Goal: Consume media (video, audio)

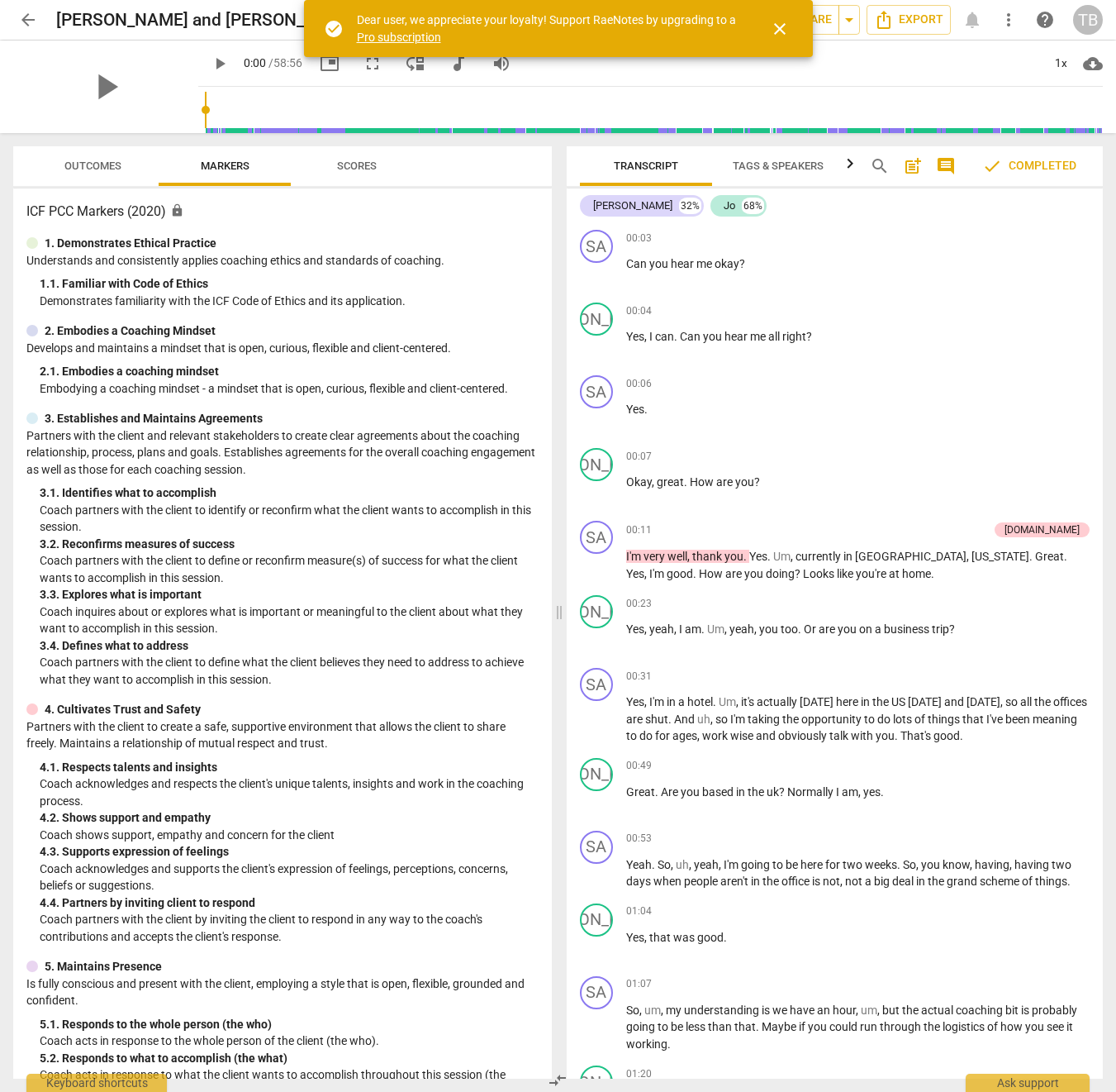
click at [780, 25] on span "close" at bounding box center [780, 29] width 20 height 20
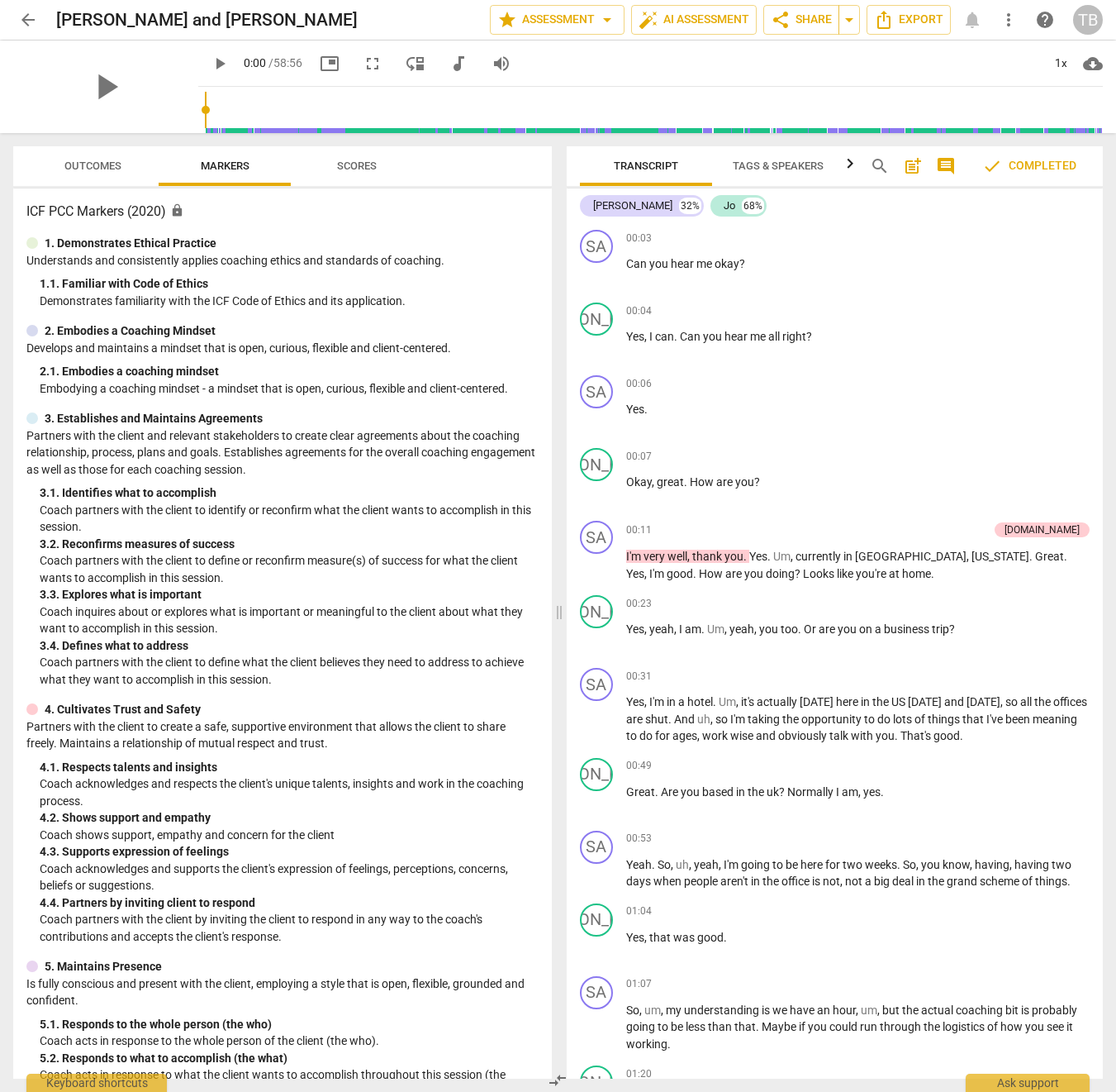
click at [780, 170] on span "Tags & Speakers" at bounding box center [778, 166] width 91 height 12
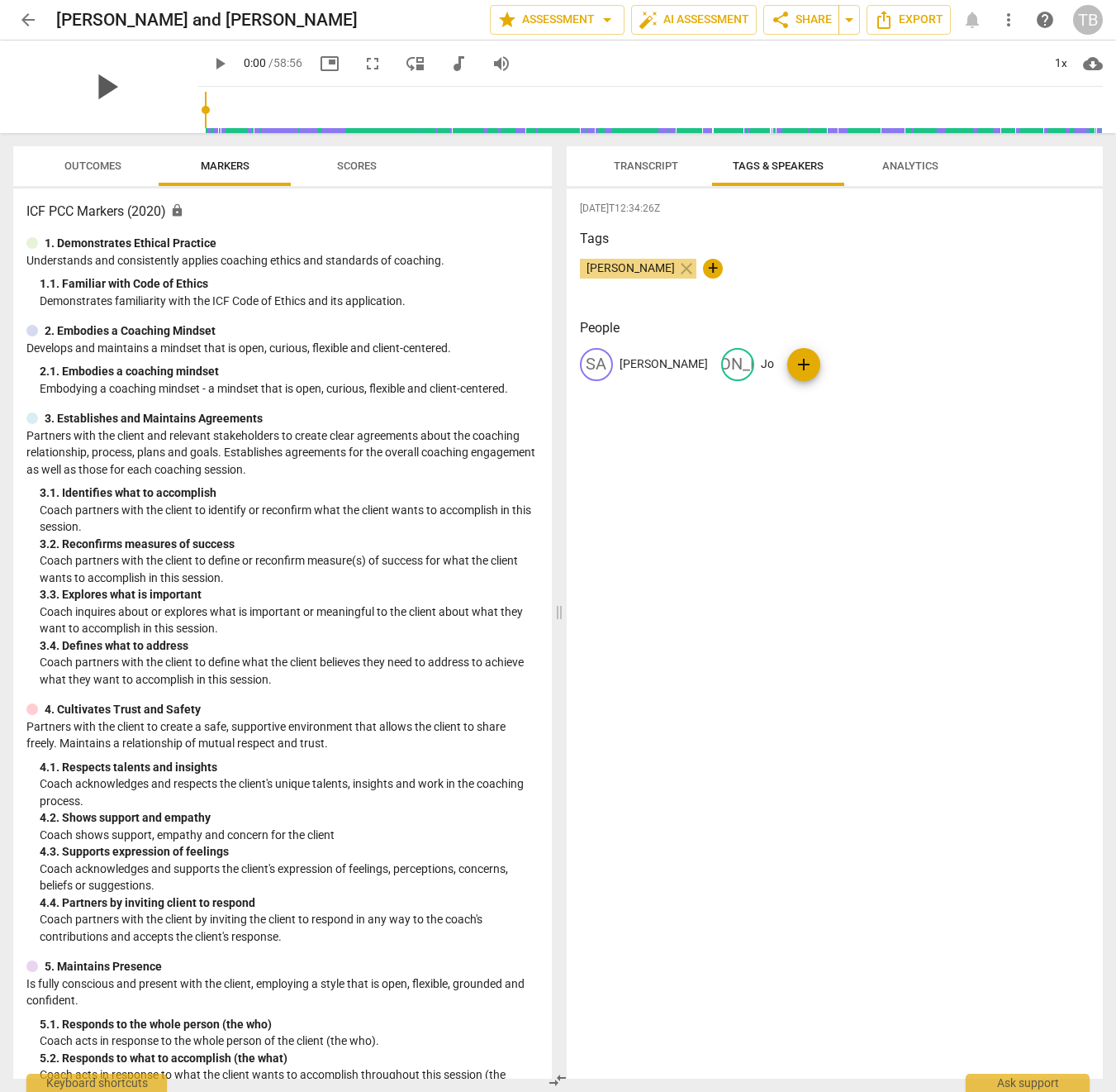
click at [95, 76] on span "play_arrow" at bounding box center [106, 86] width 43 height 43
click at [229, 111] on input "range" at bounding box center [654, 110] width 899 height 53
click at [316, 107] on input "range" at bounding box center [654, 110] width 899 height 53
click at [409, 114] on input "range" at bounding box center [654, 110] width 899 height 53
click at [517, 117] on input "range" at bounding box center [654, 110] width 899 height 53
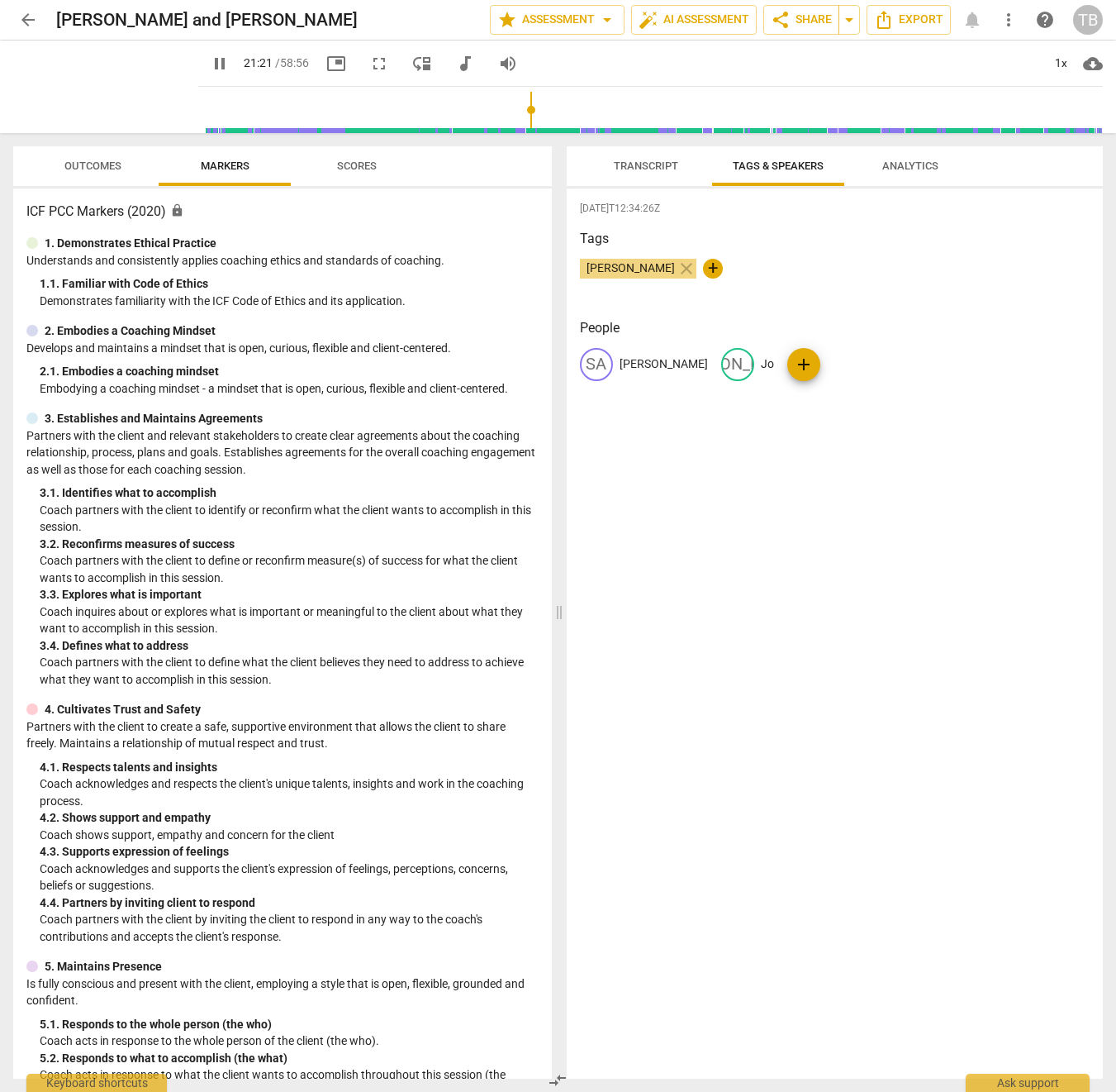
click at [563, 112] on input "range" at bounding box center [654, 110] width 899 height 53
click at [588, 106] on input "range" at bounding box center [654, 110] width 899 height 53
click at [657, 112] on input "range" at bounding box center [654, 110] width 899 height 53
click at [104, 83] on span "pause" at bounding box center [106, 86] width 43 height 43
click at [949, 113] on input "range" at bounding box center [654, 110] width 899 height 53
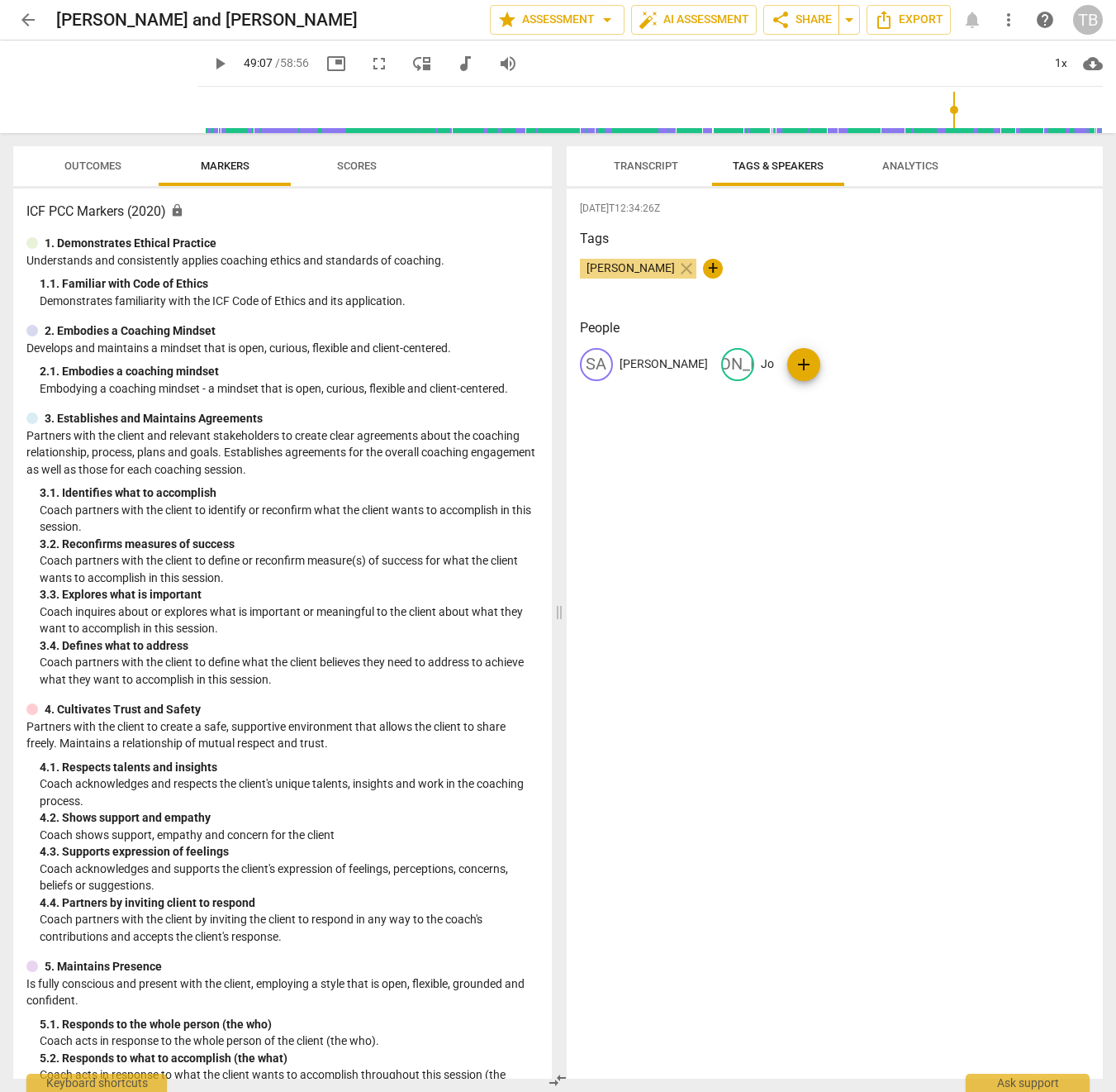
click at [210, 61] on span "play_arrow" at bounding box center [219, 64] width 20 height 20
click at [210, 67] on span "pause" at bounding box center [219, 64] width 20 height 20
click at [327, 66] on span "picture_in_picture" at bounding box center [336, 64] width 20 height 20
click at [327, 65] on span "picture_in_picture" at bounding box center [336, 64] width 20 height 20
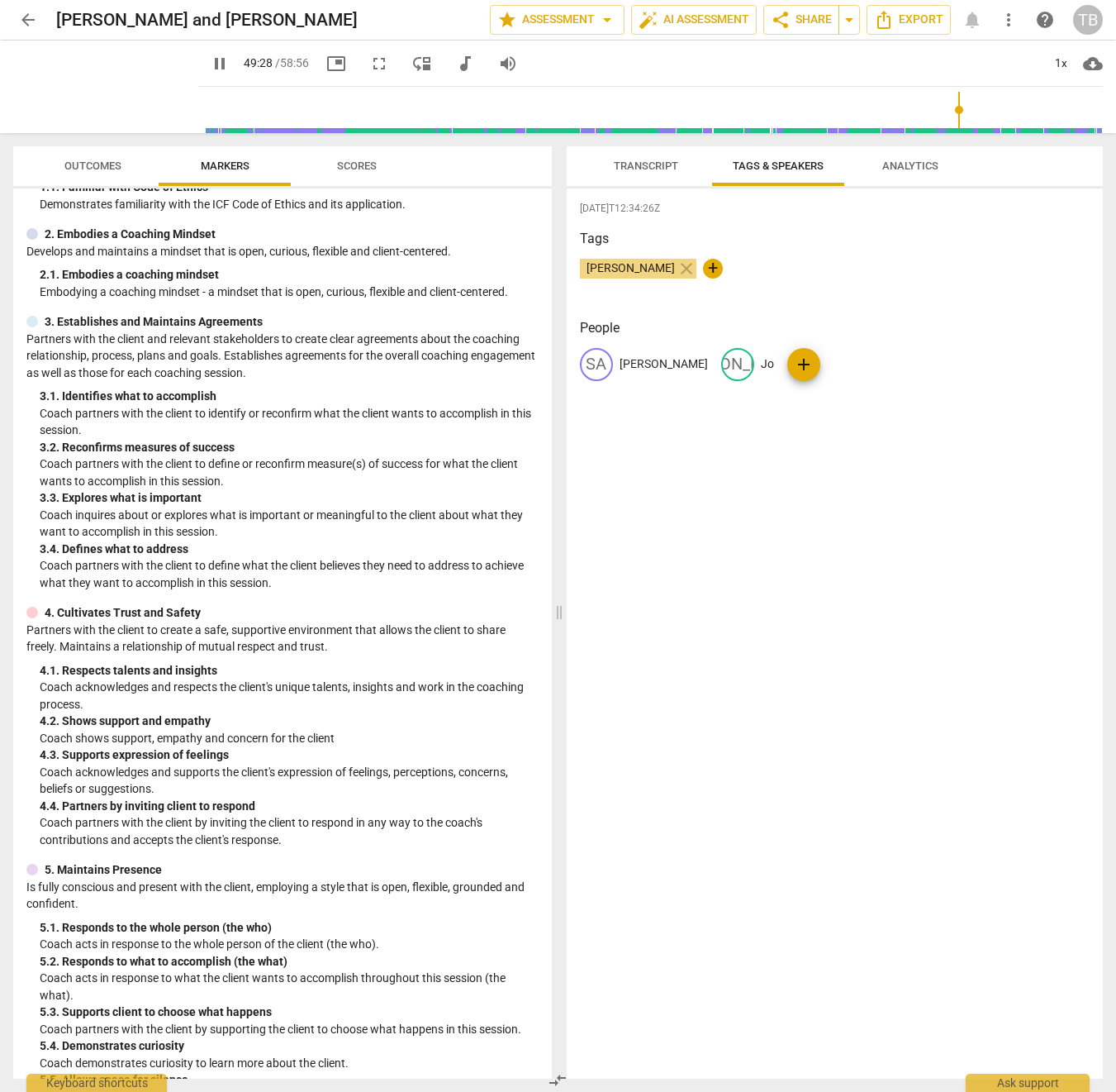
scroll to position [183, 0]
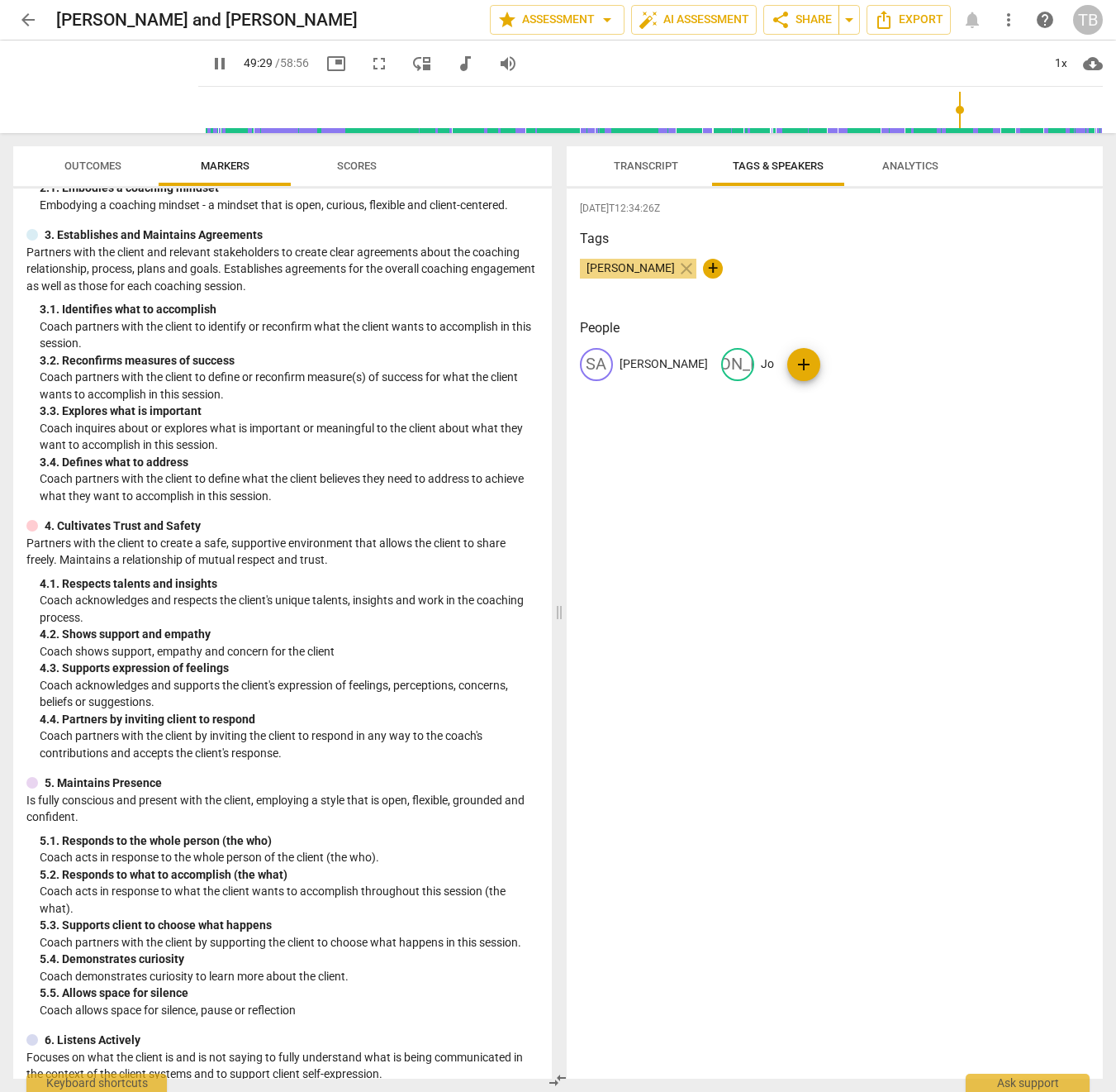
click at [362, 176] on span "Scores" at bounding box center [356, 167] width 79 height 23
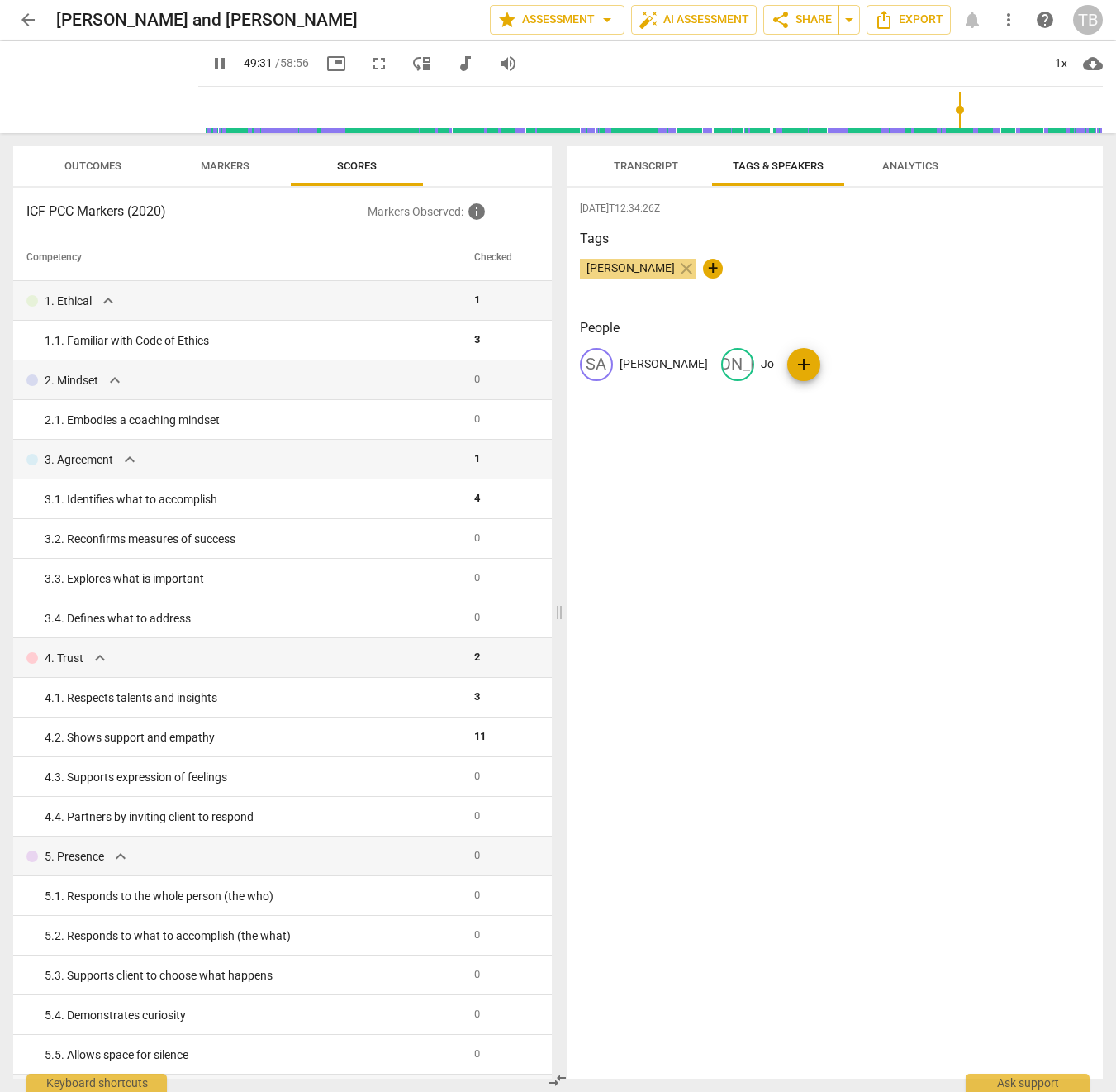
click at [100, 156] on span "Outcomes" at bounding box center [93, 167] width 97 height 23
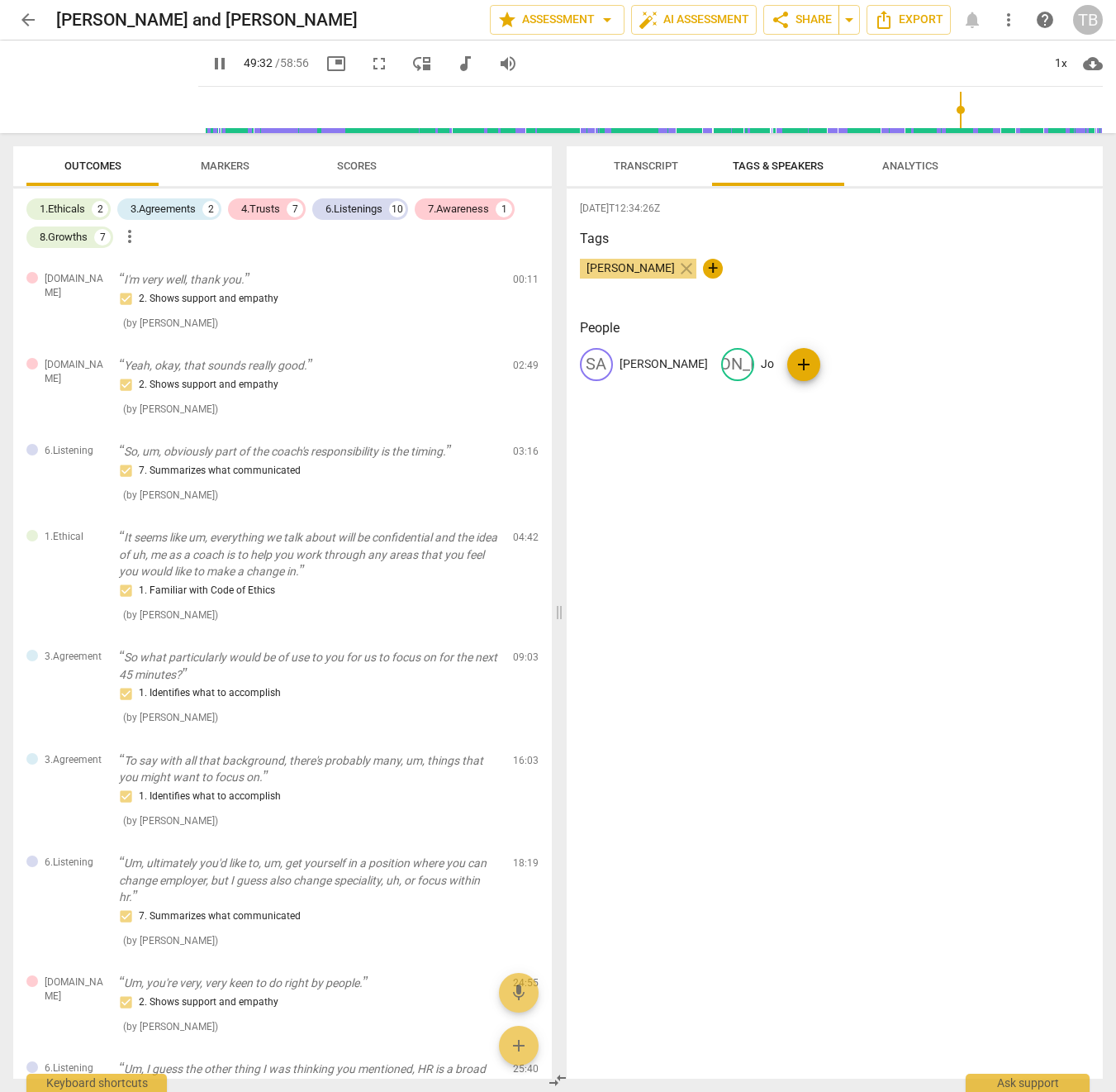
click at [614, 165] on span "Transcript" at bounding box center [646, 166] width 65 height 12
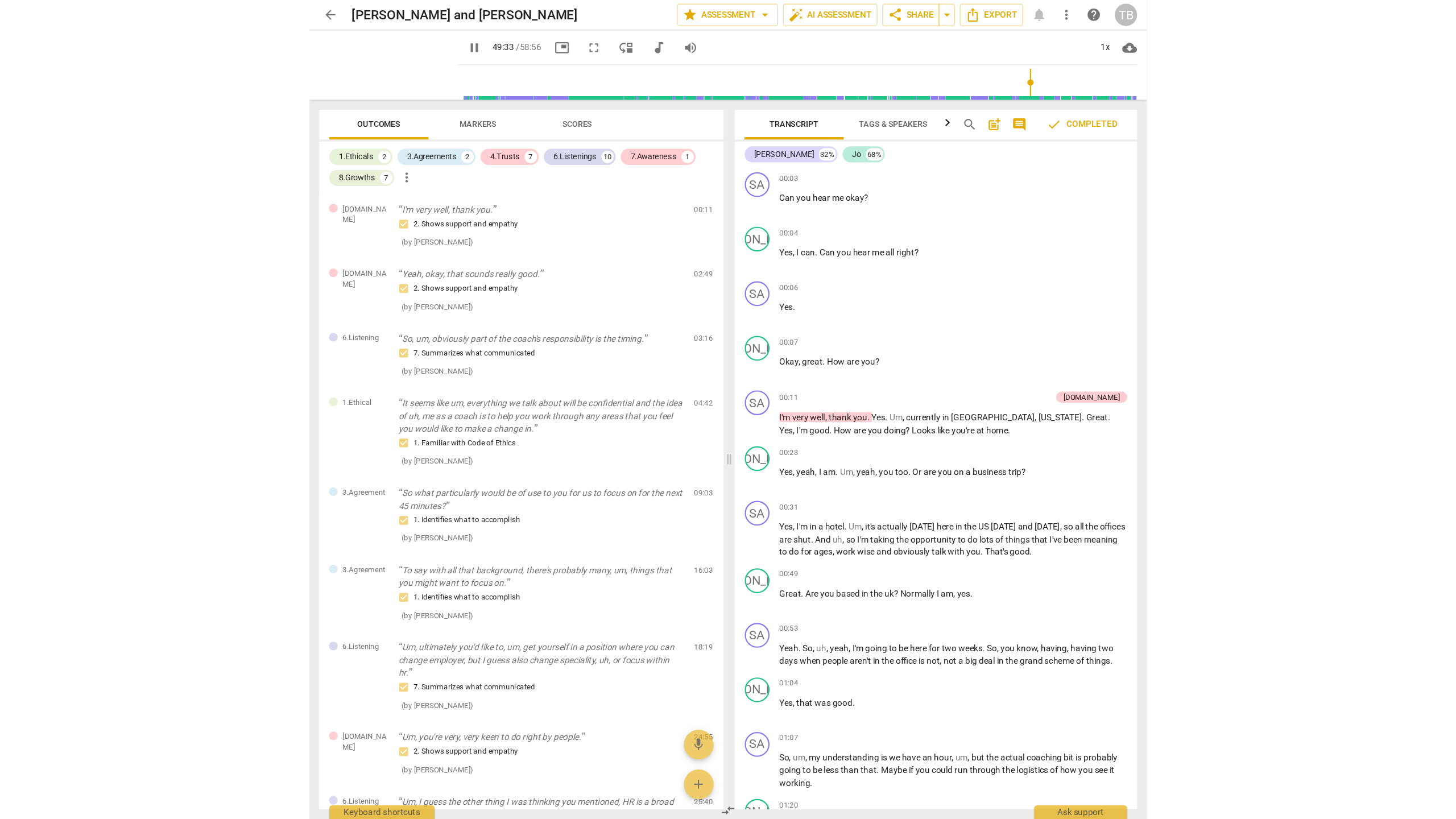
scroll to position [8582, 0]
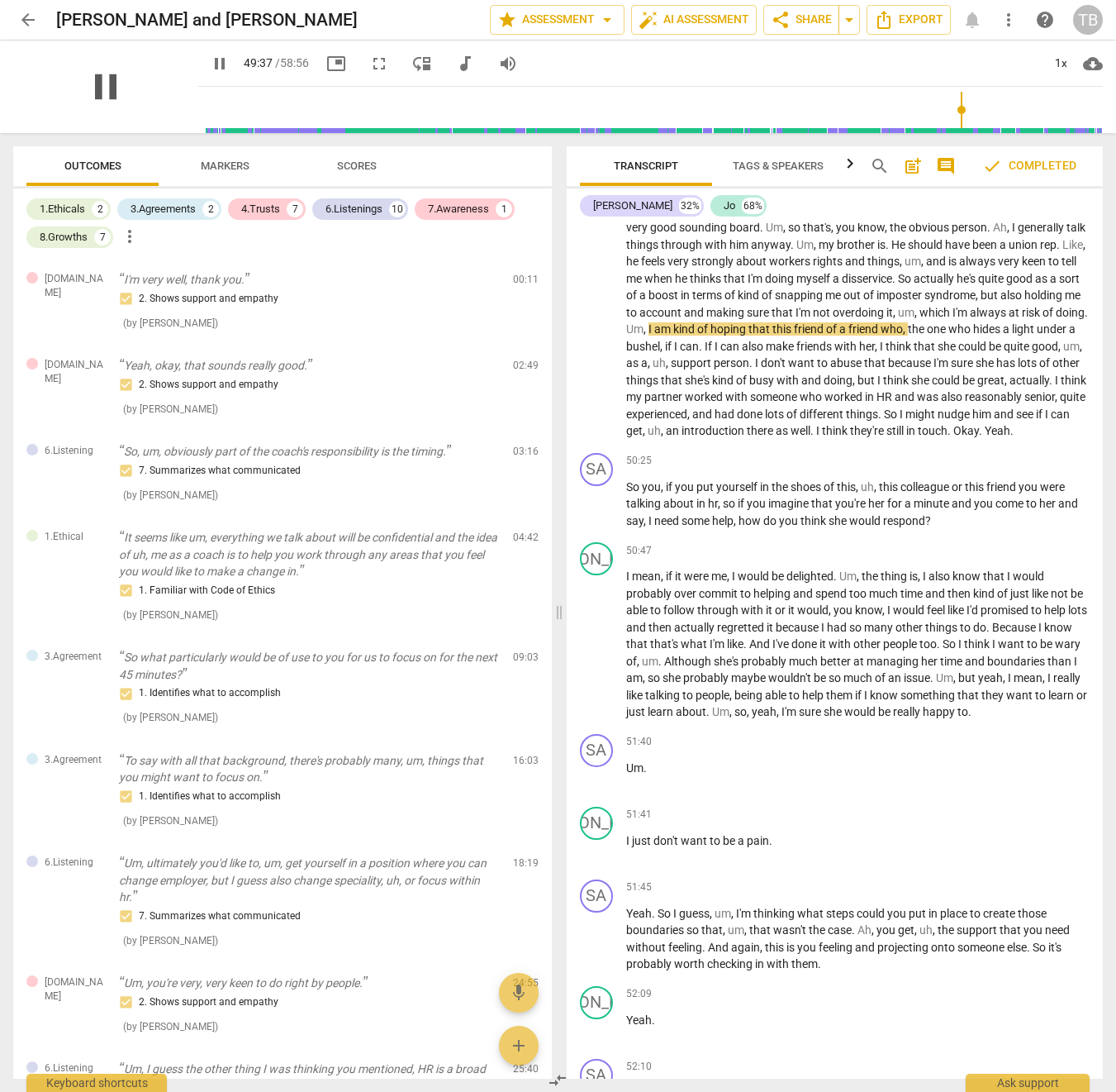
click at [86, 87] on span "pause" at bounding box center [106, 86] width 43 height 43
click at [369, 65] on span "fullscreen" at bounding box center [379, 64] width 20 height 20
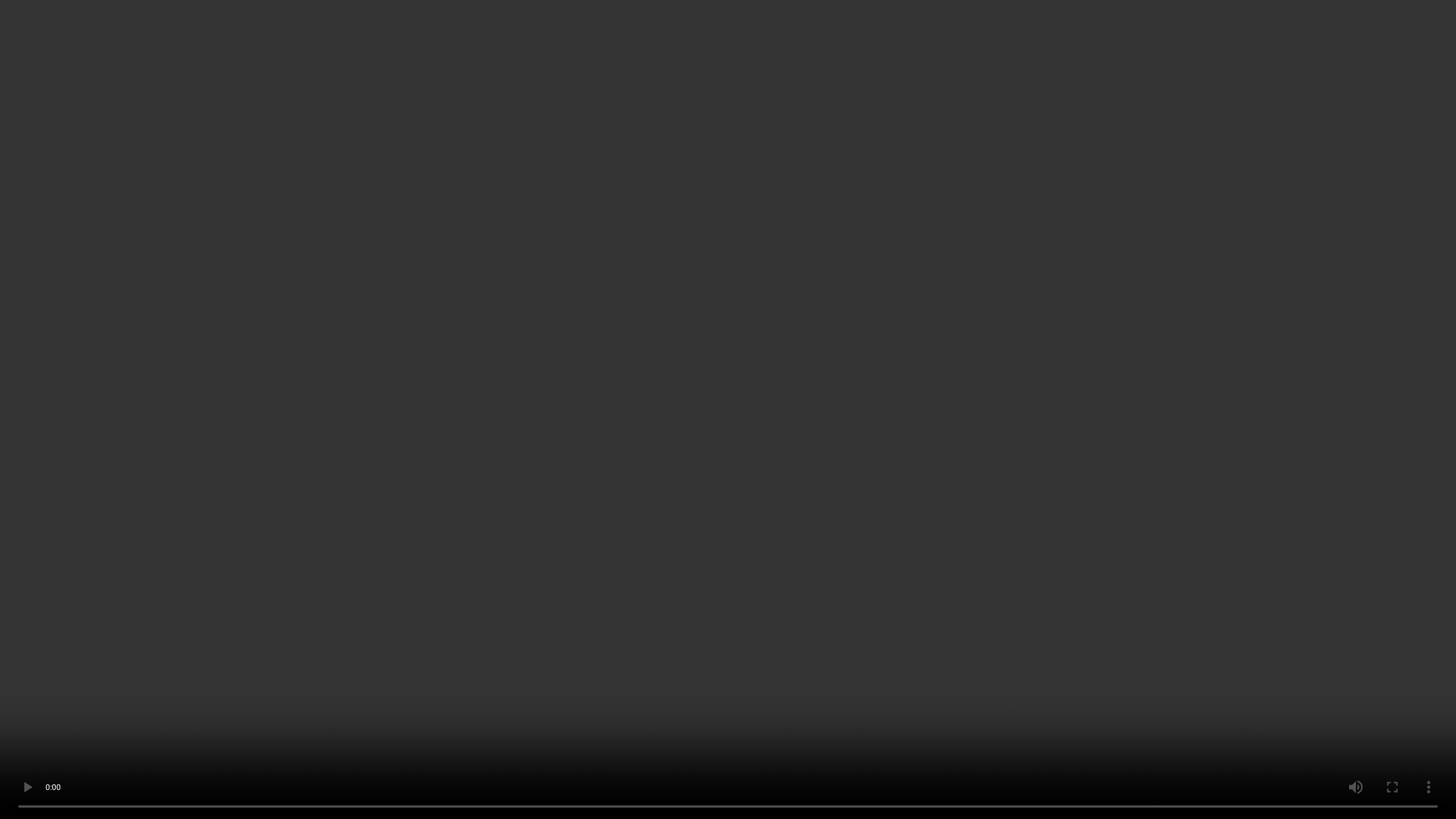
click at [674, 419] on video at bounding box center [728, 409] width 1456 height 819
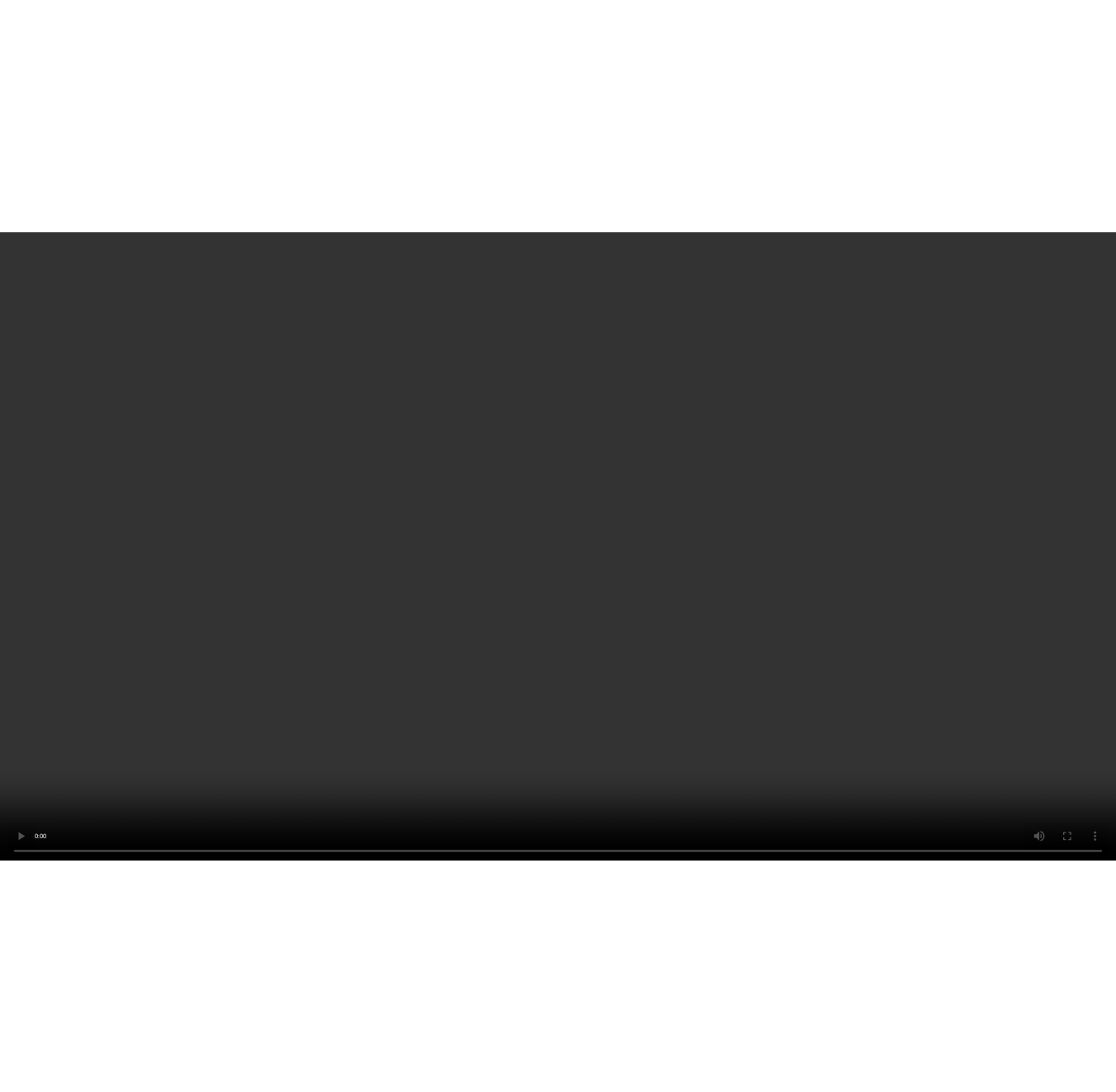
scroll to position [11965, 0]
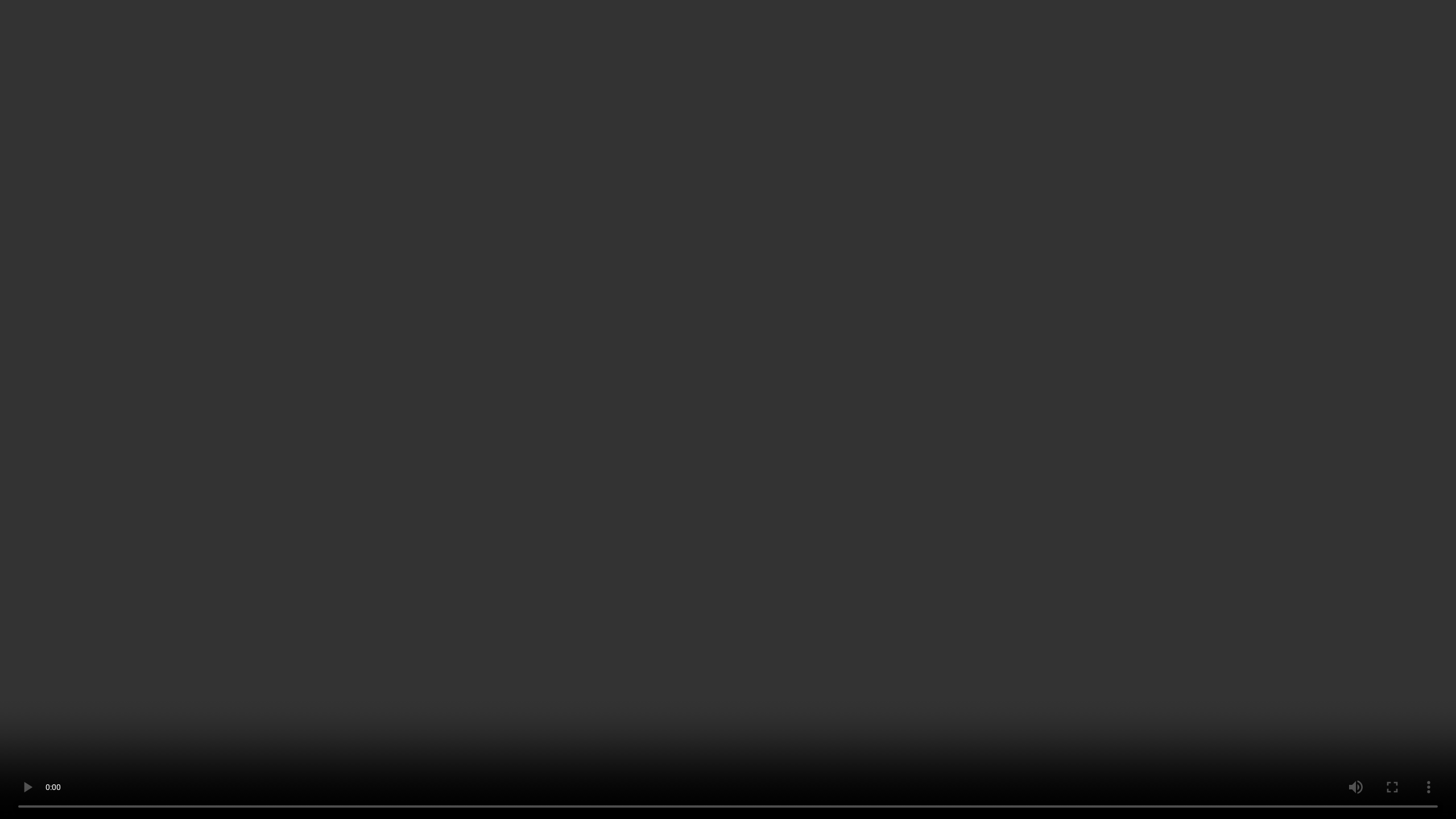
click at [674, 419] on video at bounding box center [728, 409] width 1456 height 819
type input "2978"
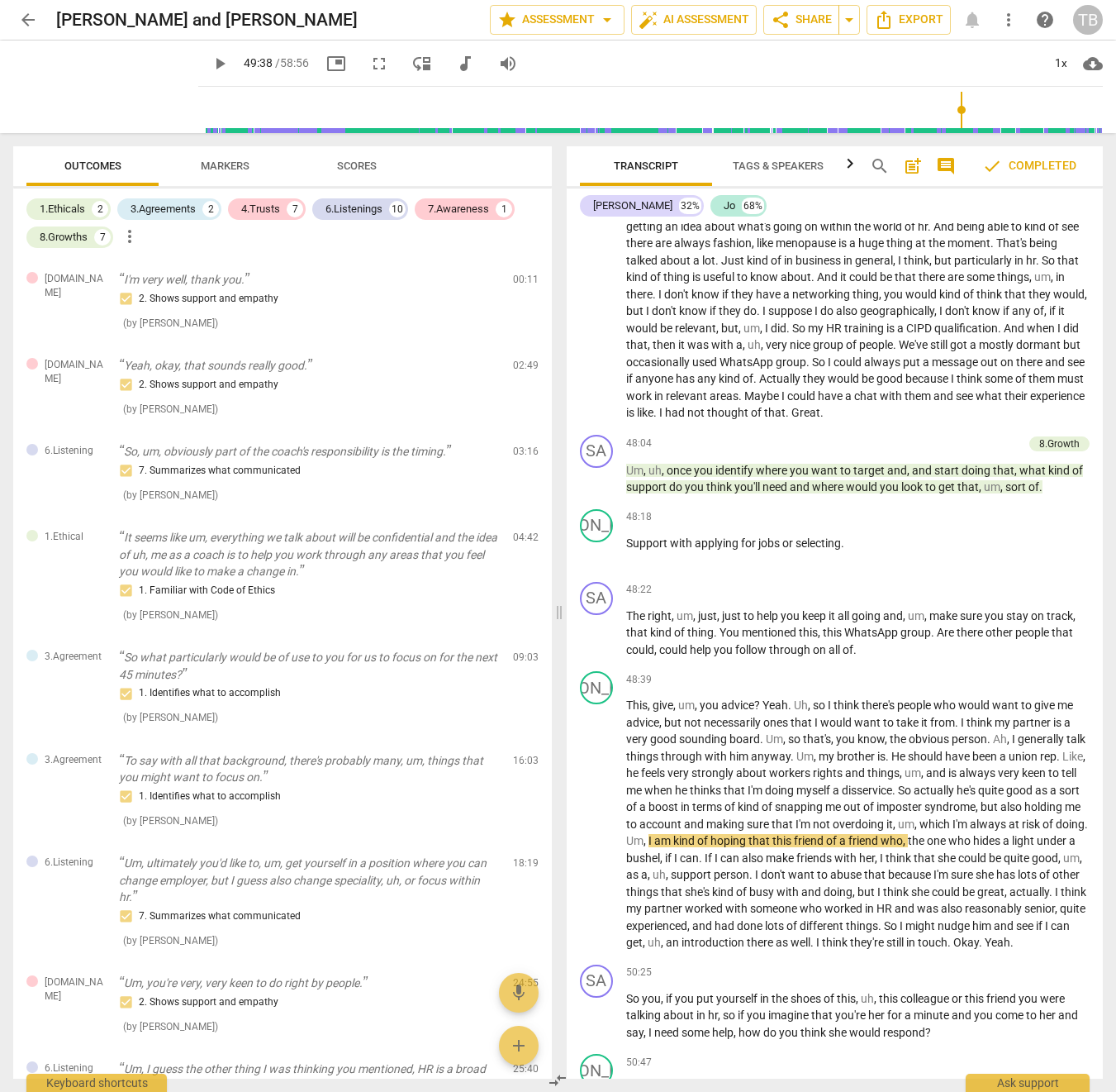
click at [412, 69] on span "move_down" at bounding box center [422, 64] width 20 height 20
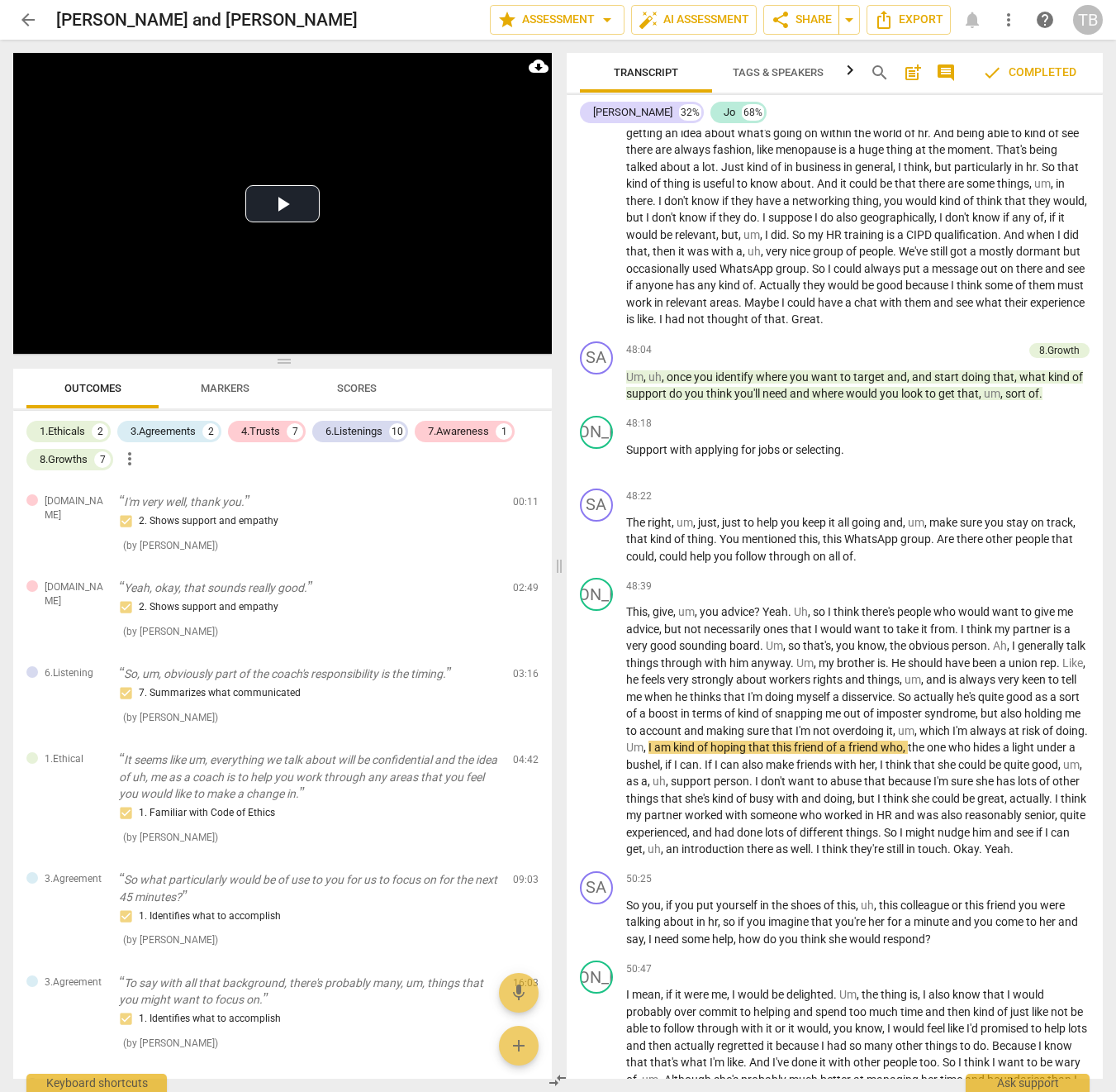
click at [533, 69] on span "cloud_download" at bounding box center [539, 66] width 20 height 20
click at [409, 170] on div at bounding box center [558, 546] width 1116 height 1092
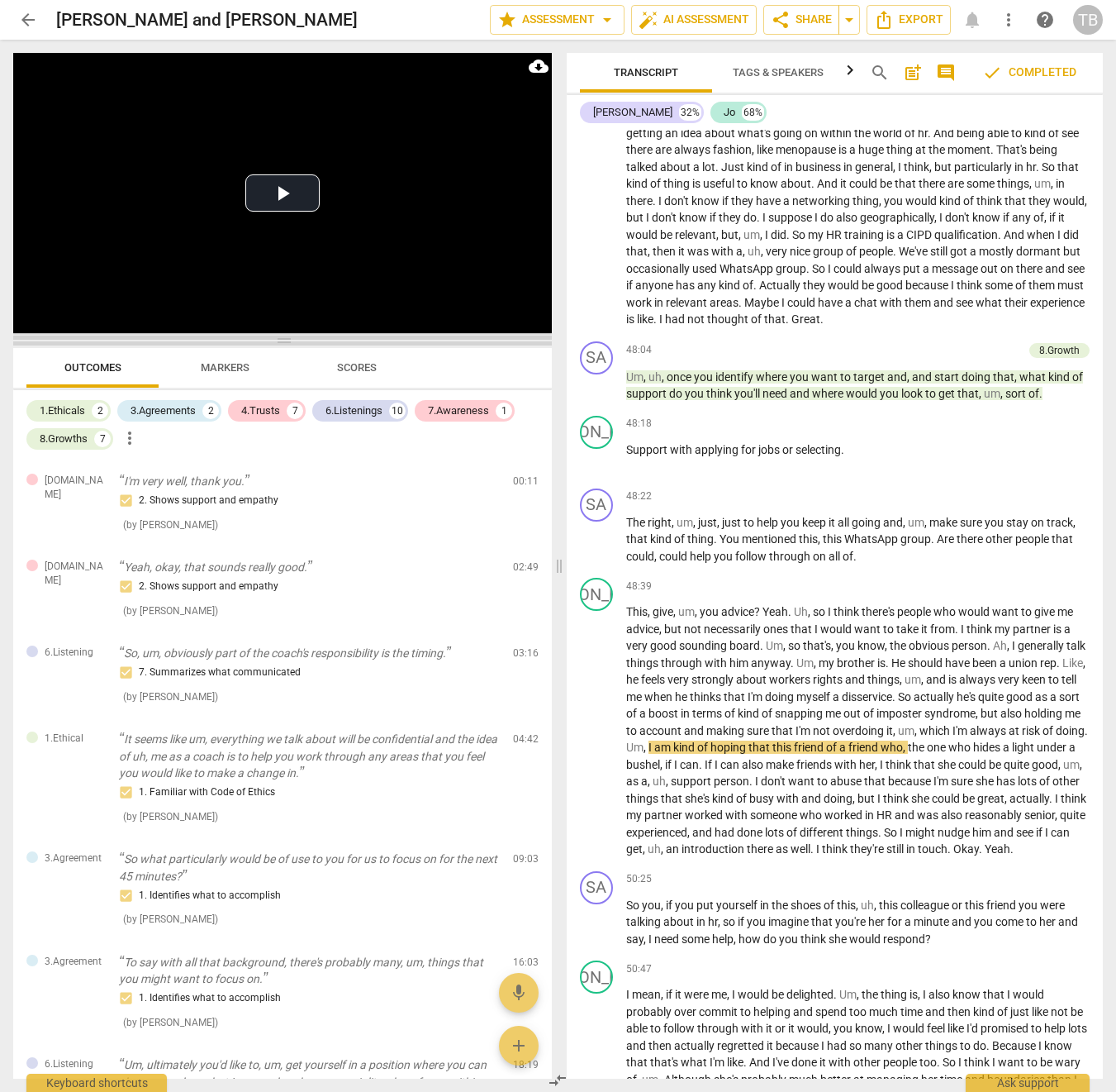
drag, startPoint x: 285, startPoint y: 361, endPoint x: 292, endPoint y: 340, distance: 22.1
click at [292, 340] on span at bounding box center [282, 340] width 539 height 10
click at [35, 19] on span "arrow_back" at bounding box center [28, 19] width 20 height 20
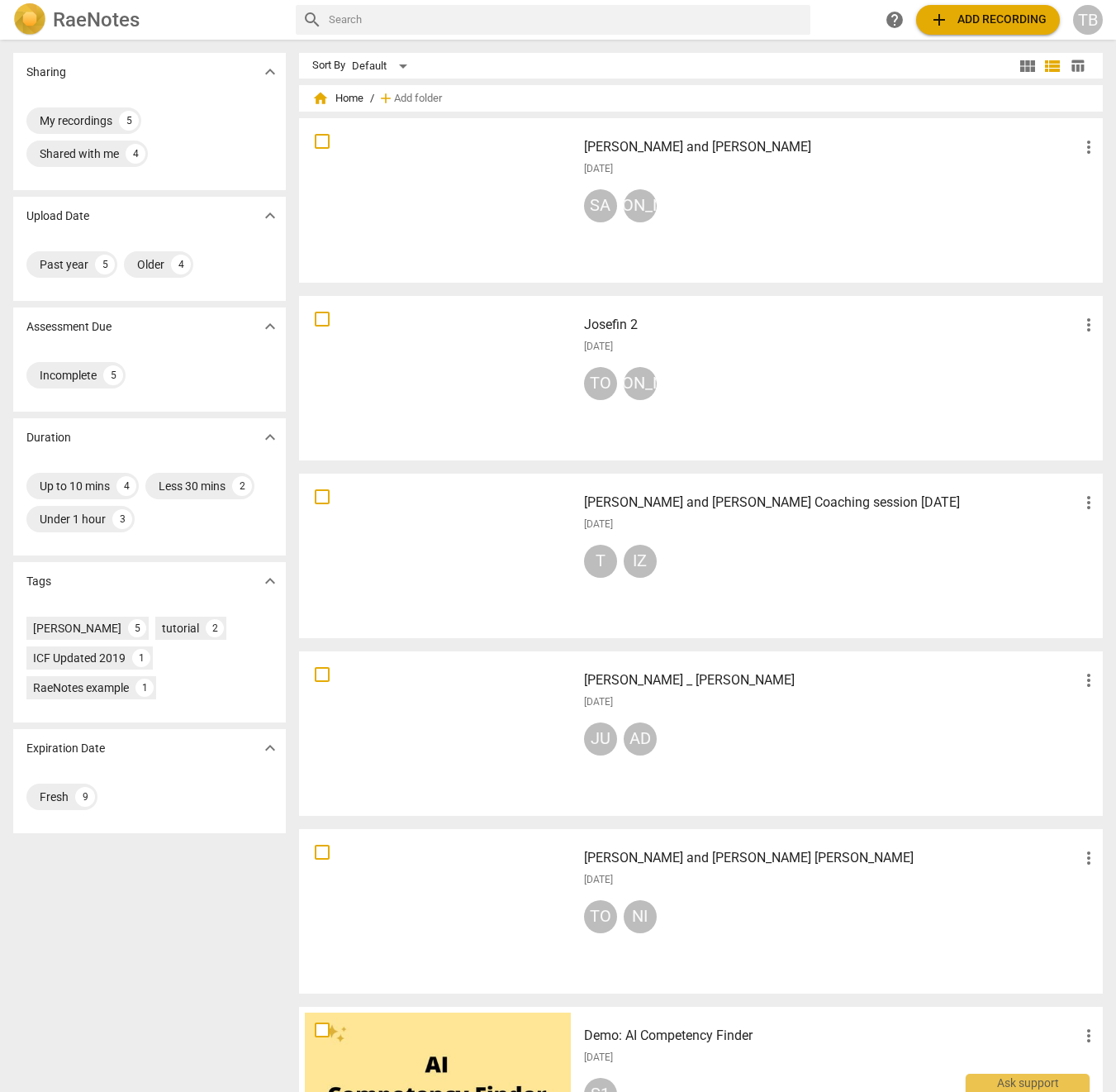
click at [487, 206] on div at bounding box center [437, 200] width 266 height 153
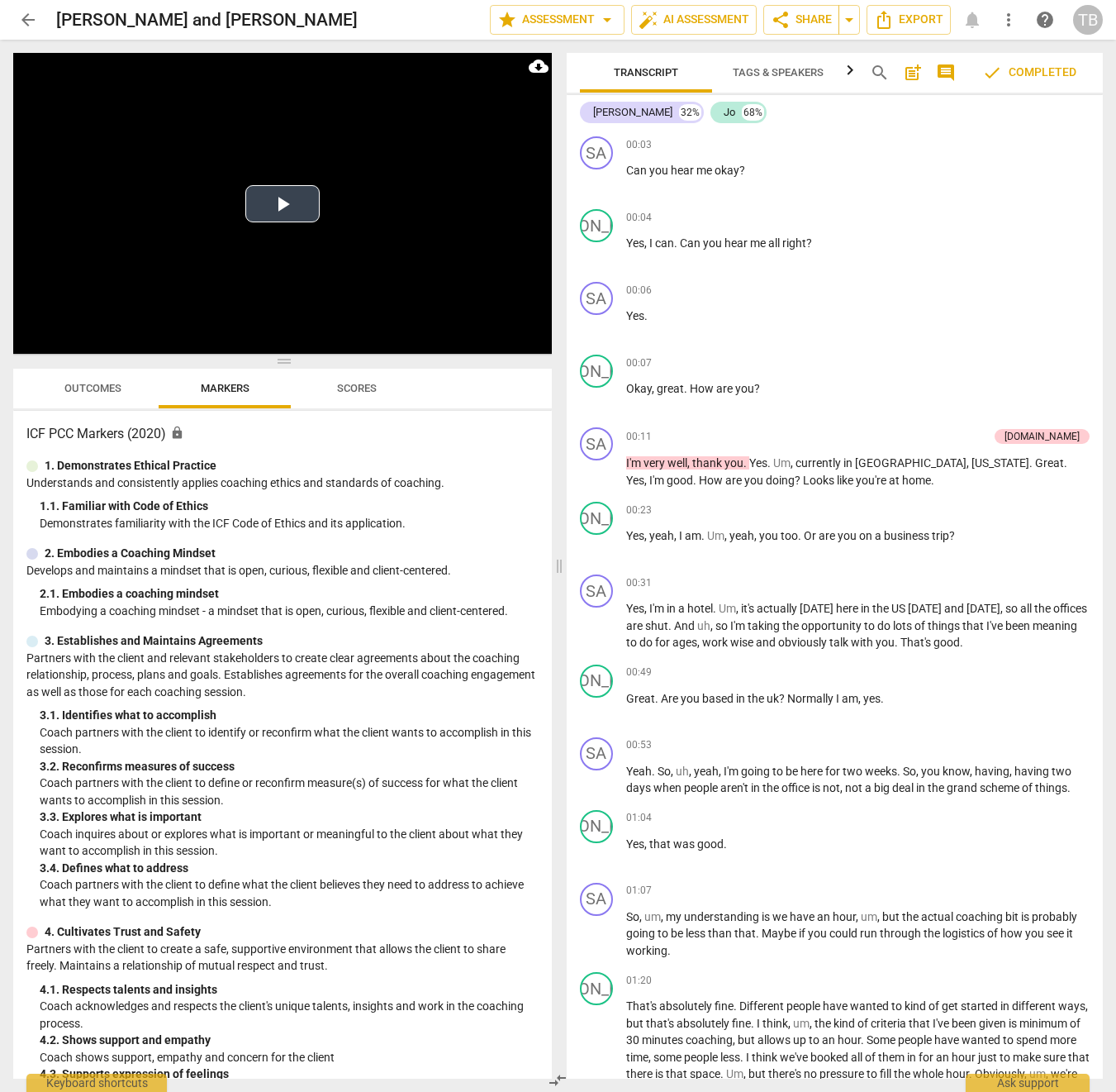
click at [353, 301] on video at bounding box center [282, 204] width 539 height 301
click at [389, 167] on video at bounding box center [282, 204] width 539 height 301
click at [270, 204] on button "Play Video" at bounding box center [282, 204] width 74 height 38
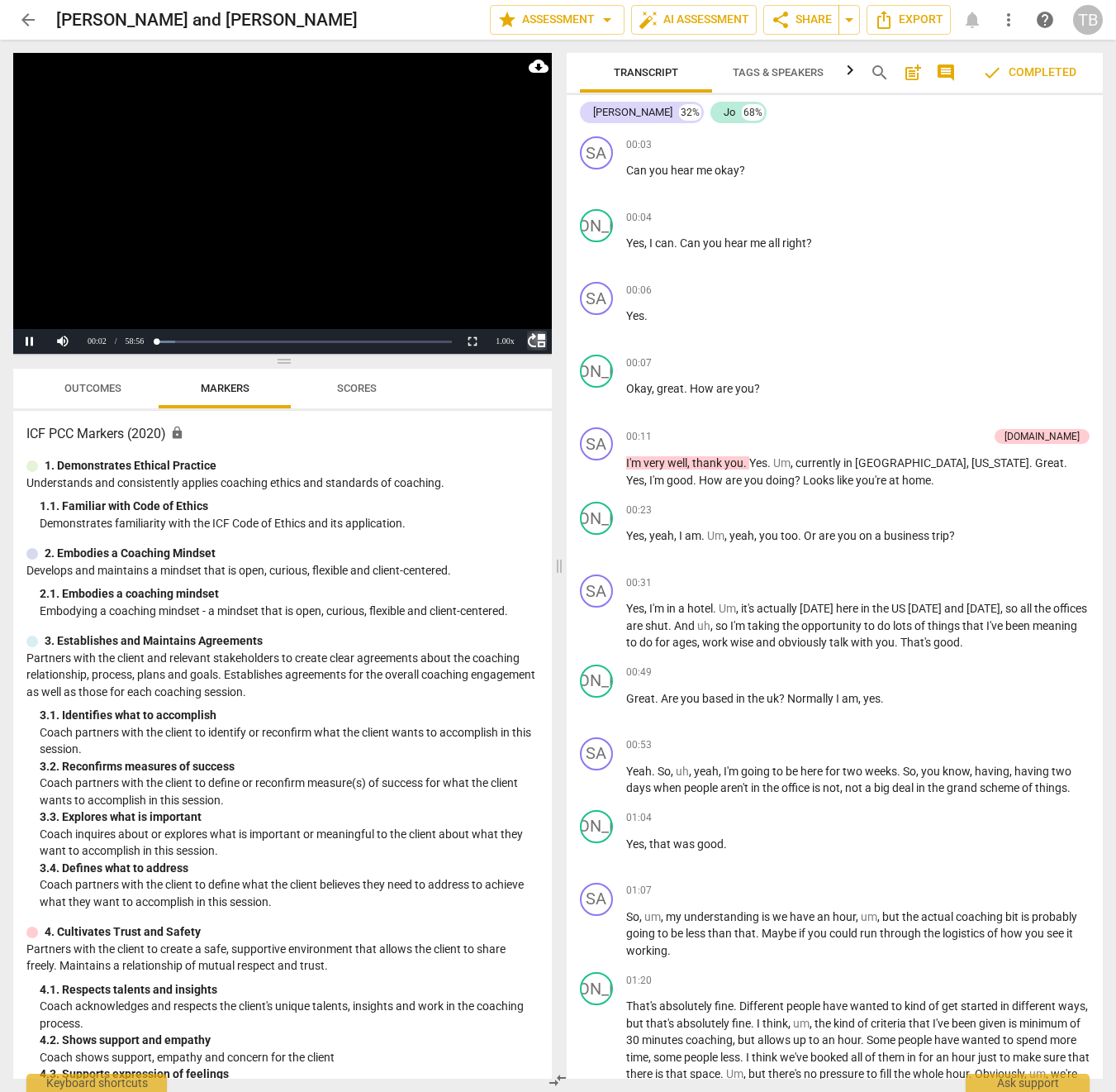
click at [533, 343] on span "move_up" at bounding box center [537, 341] width 20 height 20
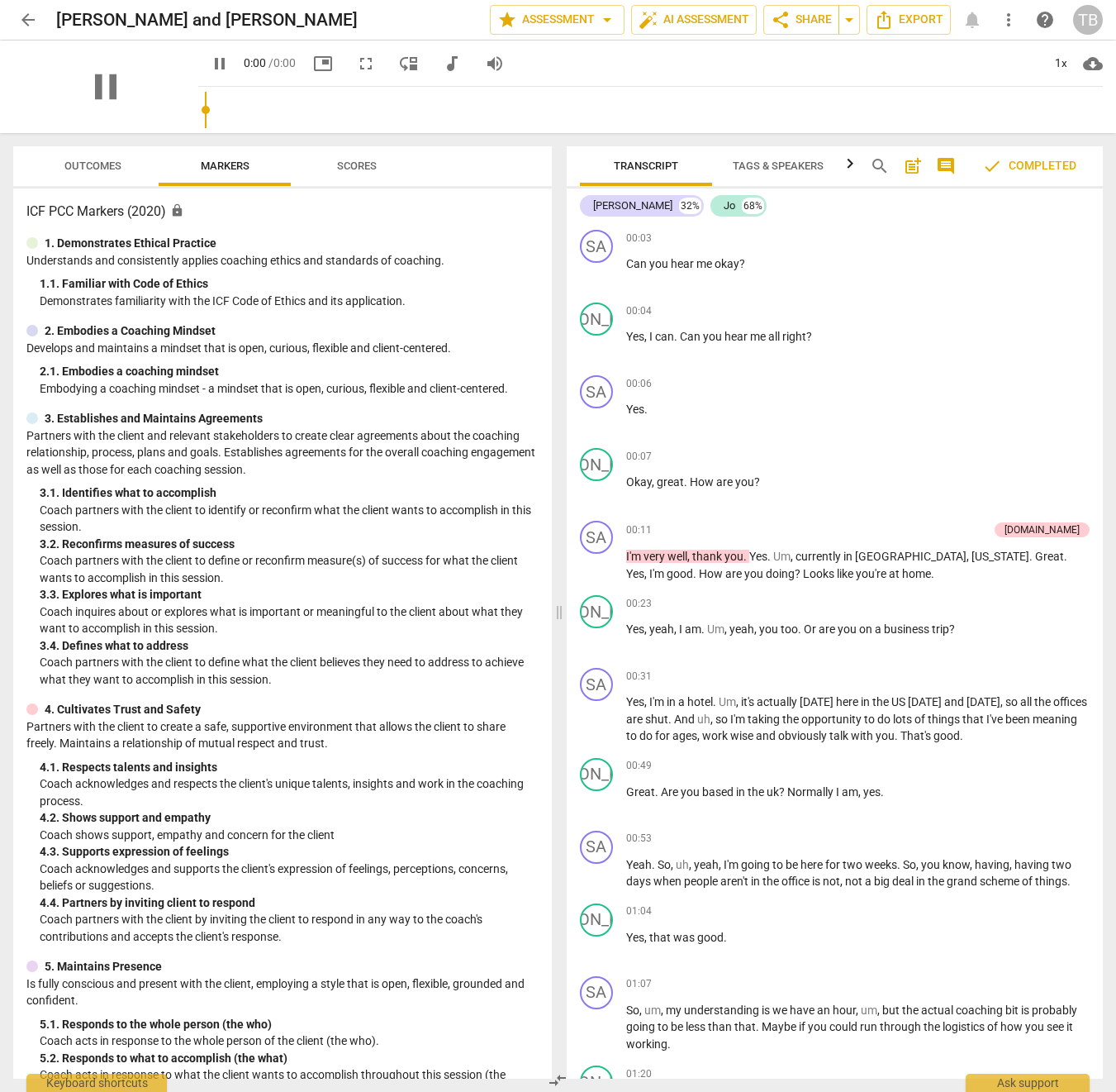
click at [454, 64] on span "audiotrack" at bounding box center [451, 64] width 20 height 20
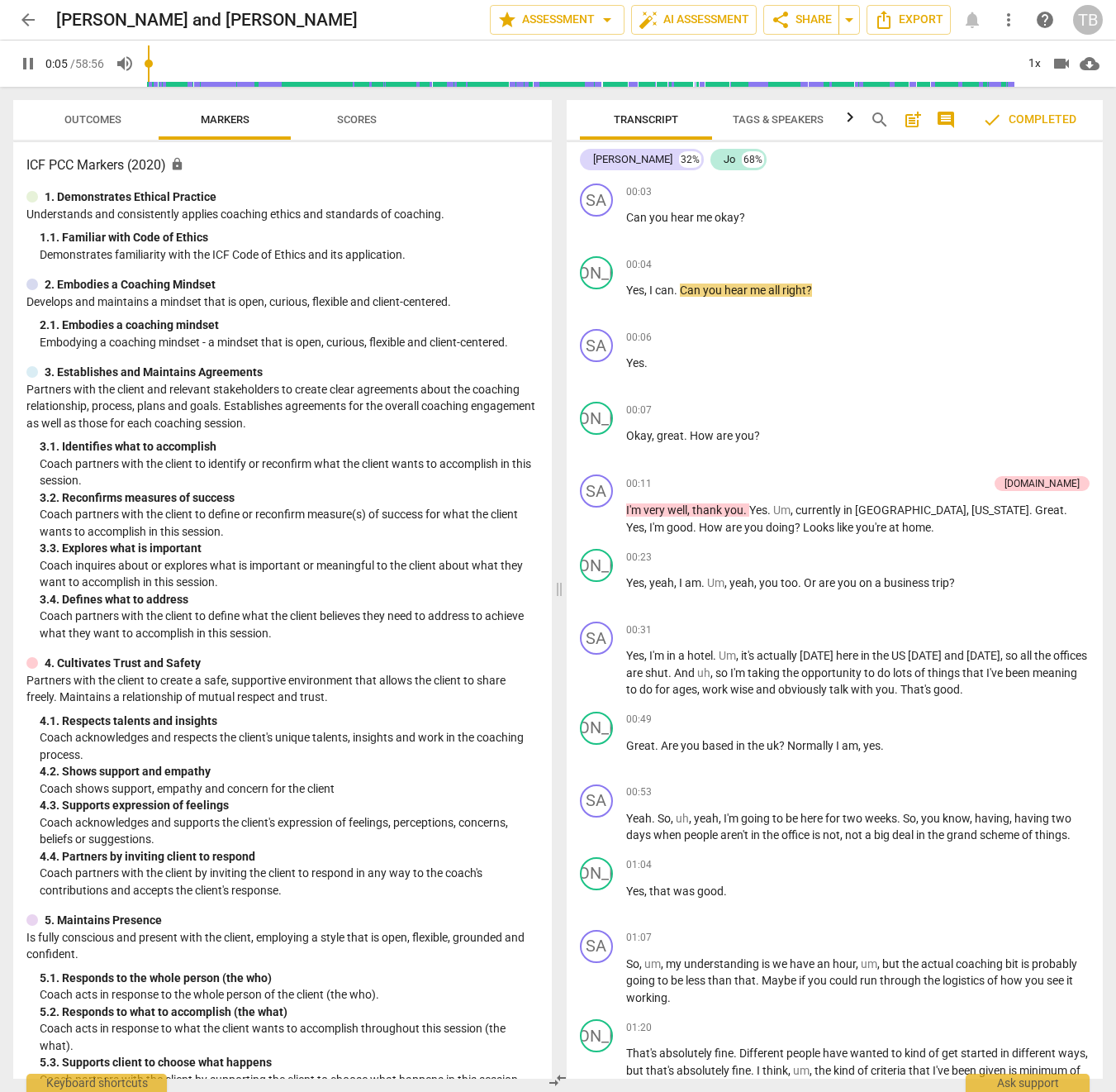
click at [667, 66] on input "range" at bounding box center [580, 64] width 869 height 53
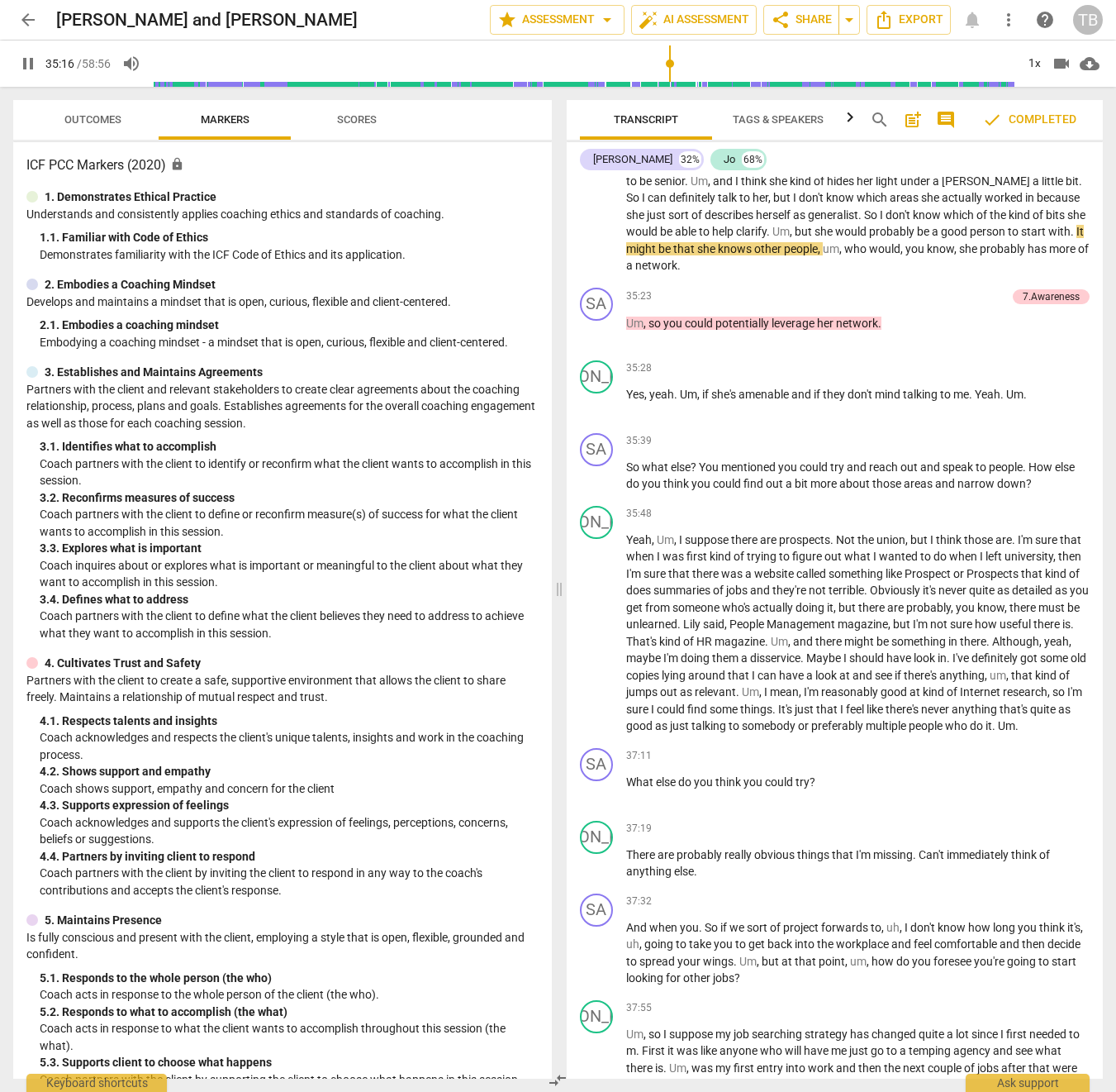
type input "2117"
click at [980, 64] on span "videocam" at bounding box center [1062, 64] width 20 height 20
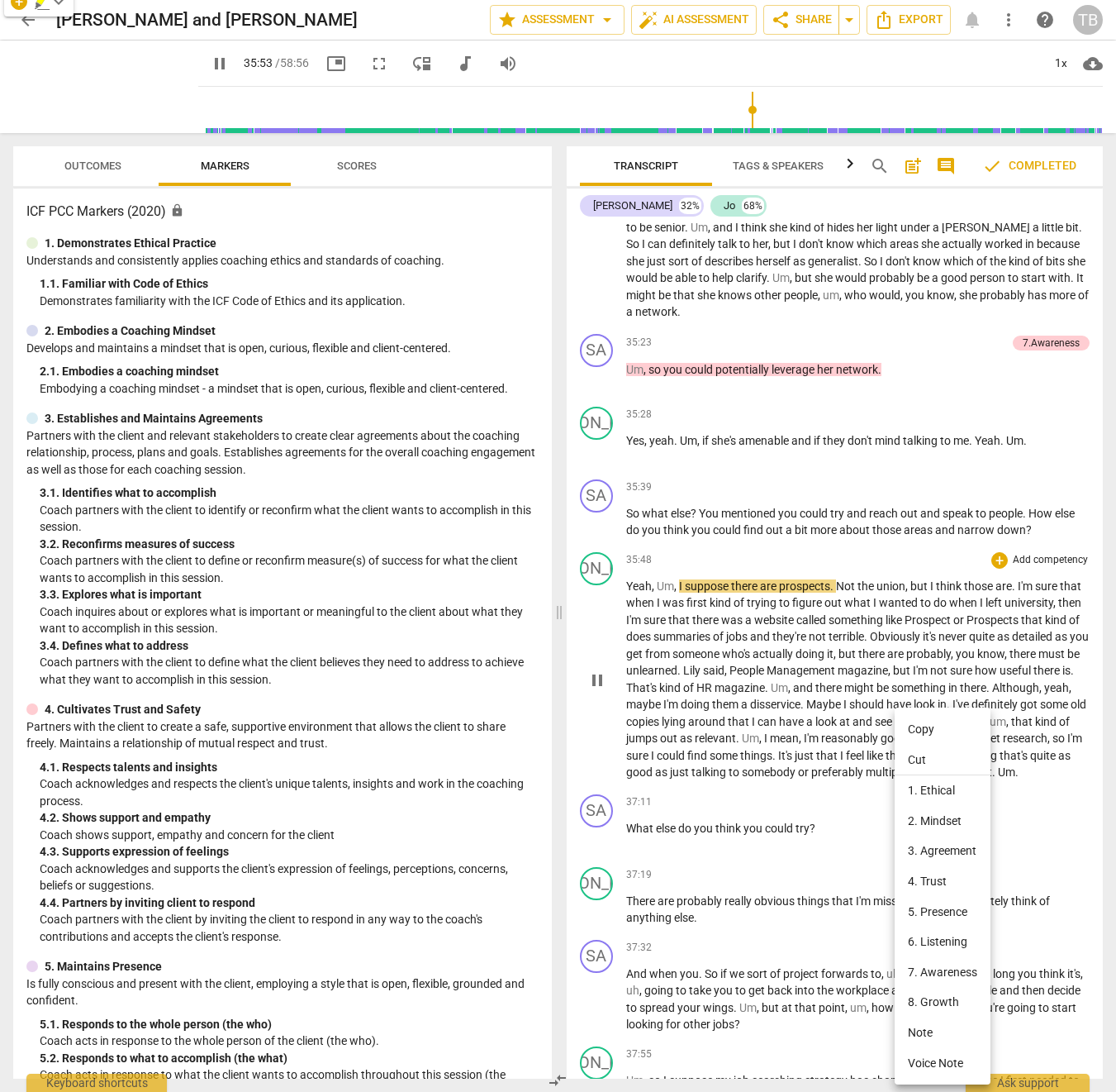
click at [771, 575] on div at bounding box center [558, 546] width 1116 height 1092
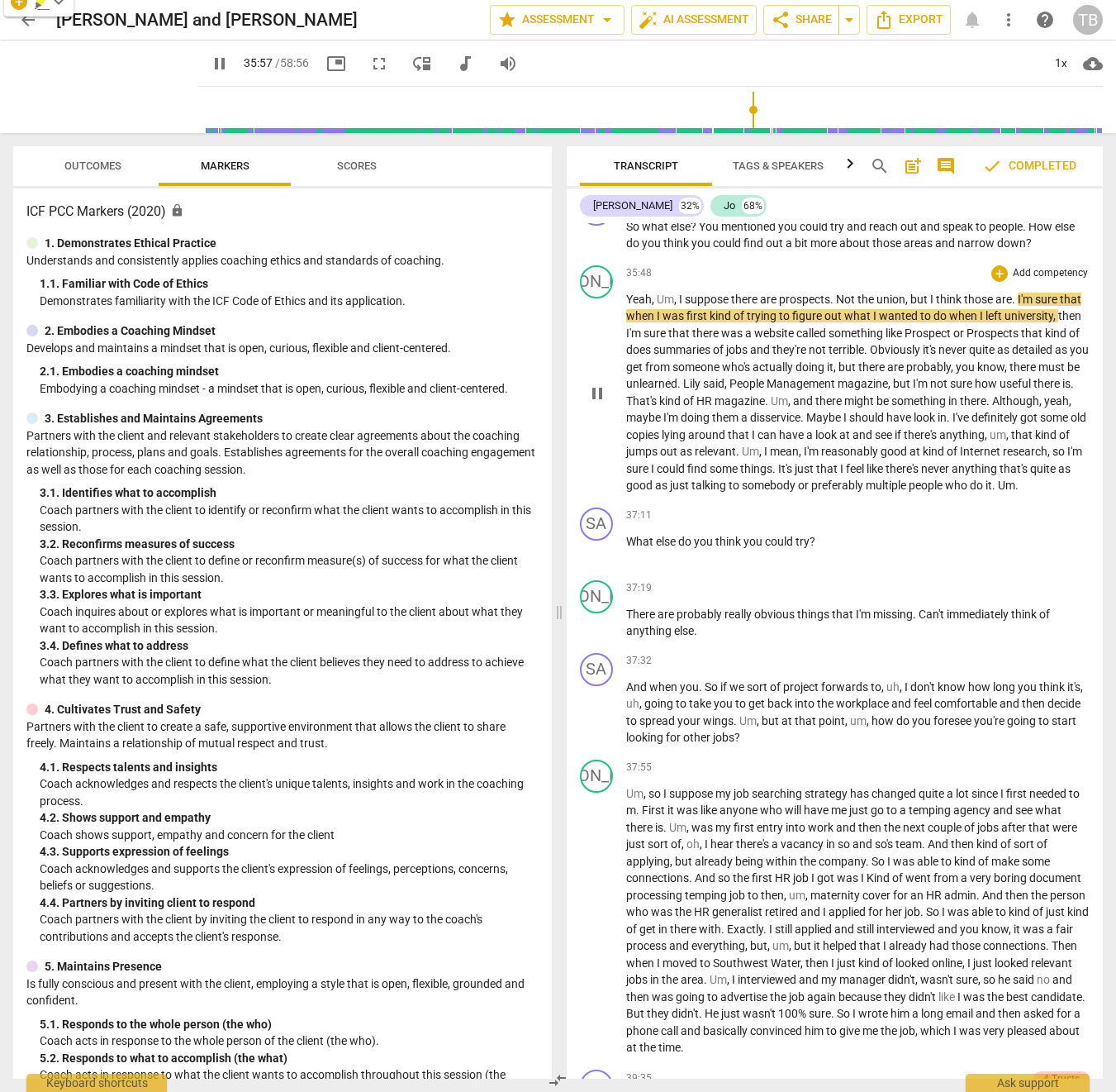
scroll to position [9151, 0]
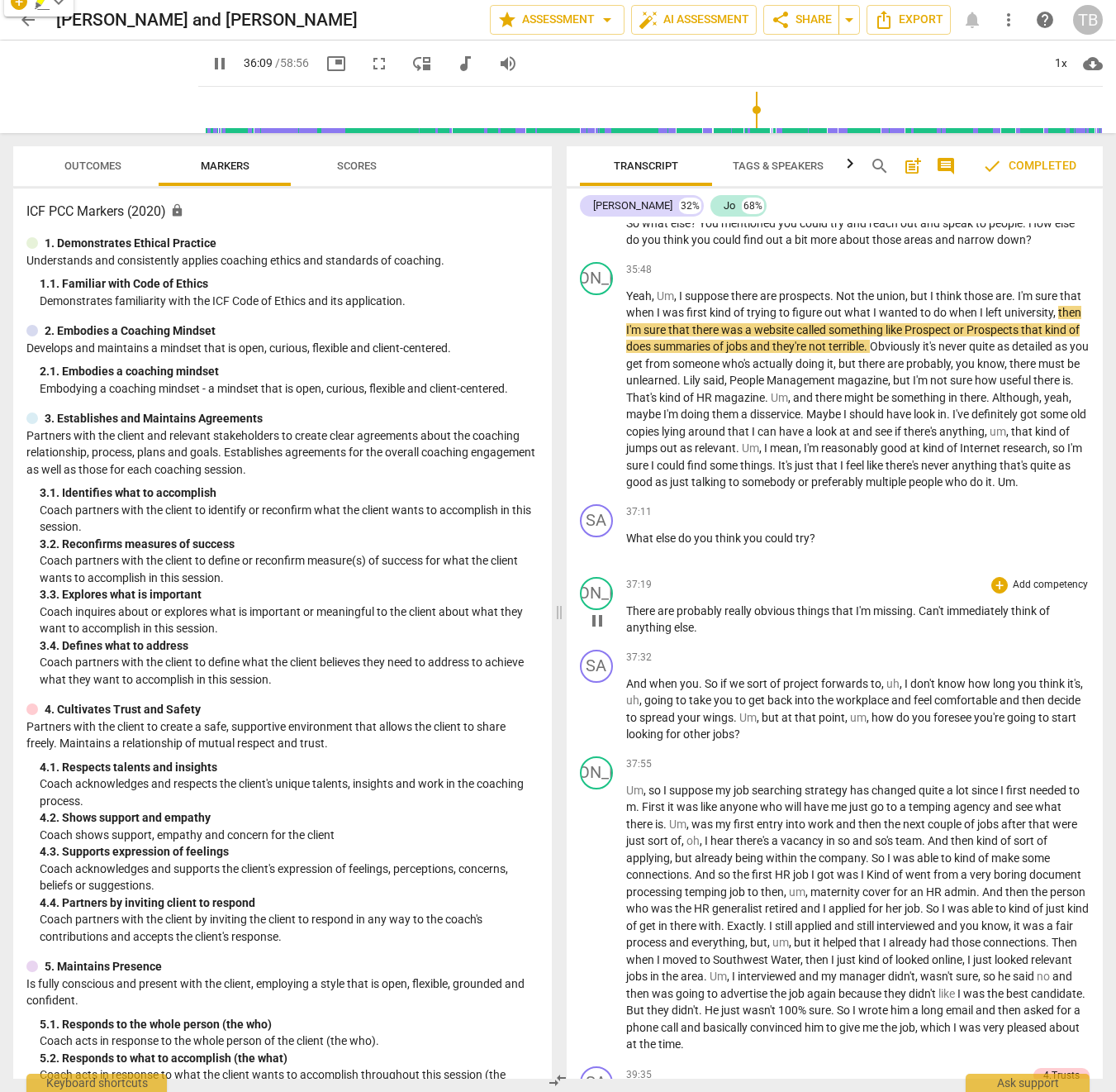
click at [630, 605] on span "There" at bounding box center [642, 611] width 31 height 13
click at [599, 609] on span "pause" at bounding box center [597, 620] width 20 height 20
click at [599, 609] on span "play_arrow" at bounding box center [597, 620] width 20 height 20
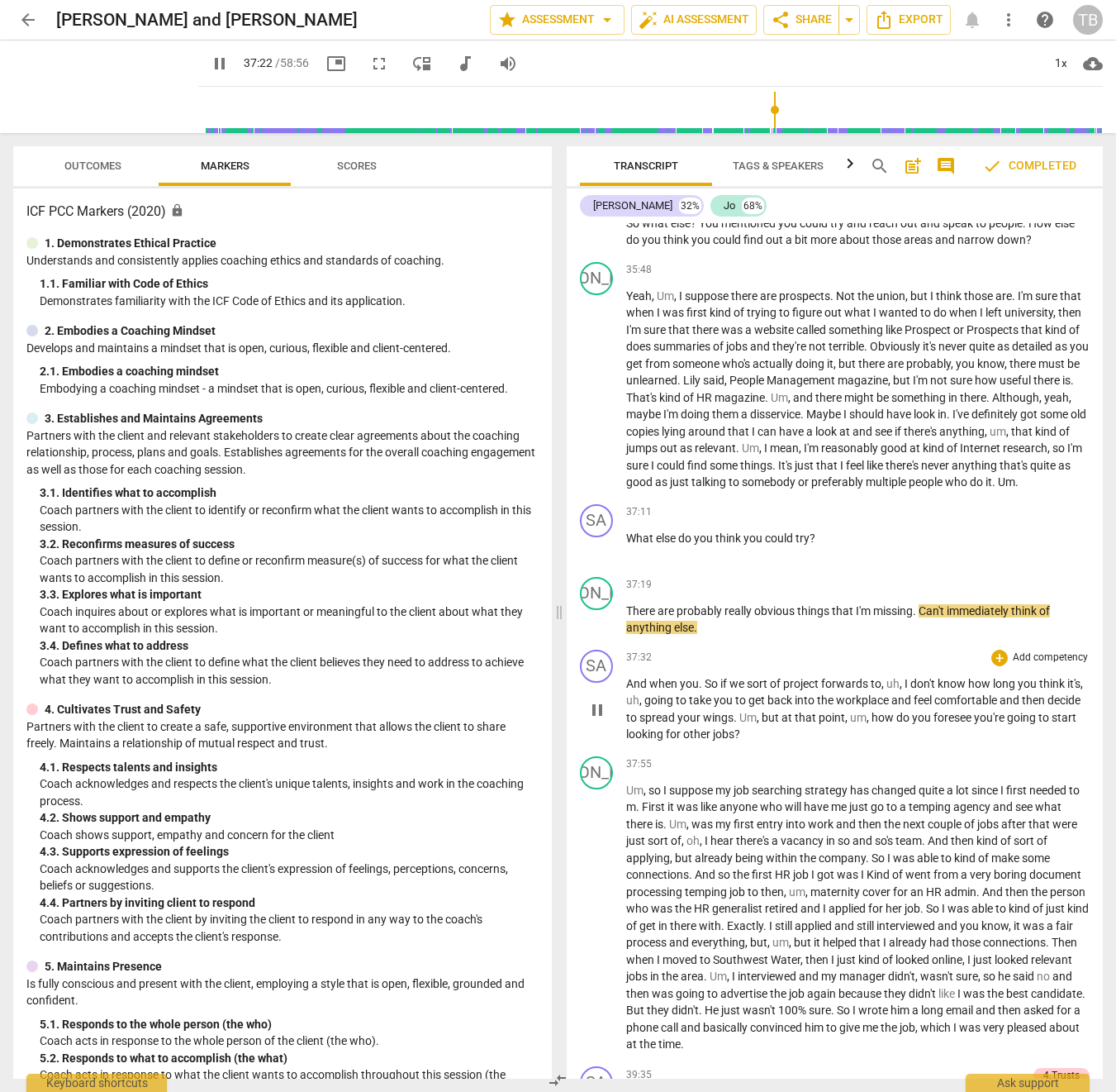
click at [591, 609] on span "pause" at bounding box center [597, 709] width 20 height 20
click at [591, 609] on span "play_arrow" at bounding box center [597, 709] width 20 height 20
click at [598, 609] on span "pause" at bounding box center [597, 918] width 20 height 20
click at [598, 609] on span "play_arrow" at bounding box center [597, 918] width 20 height 20
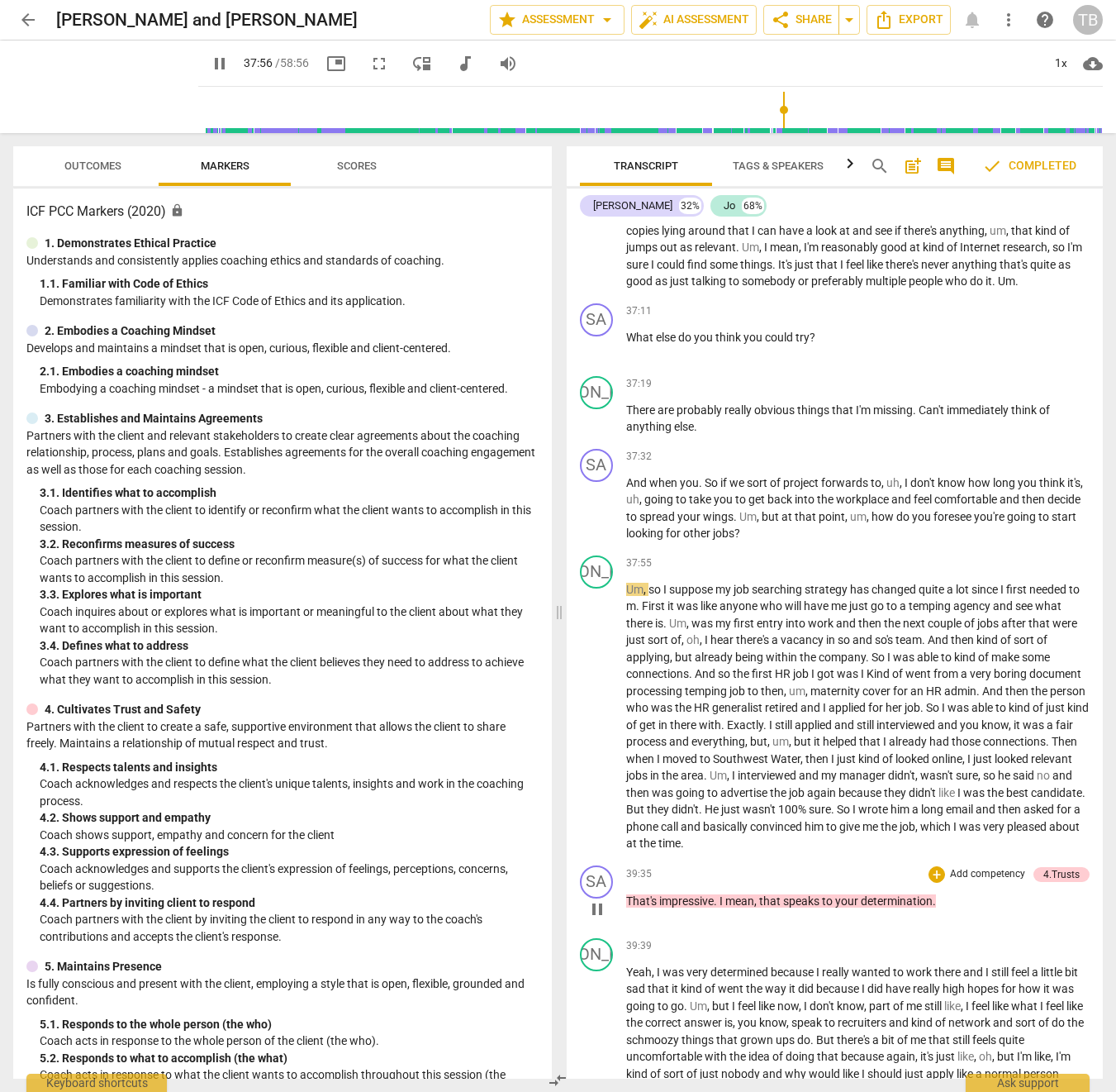
scroll to position [9361, 0]
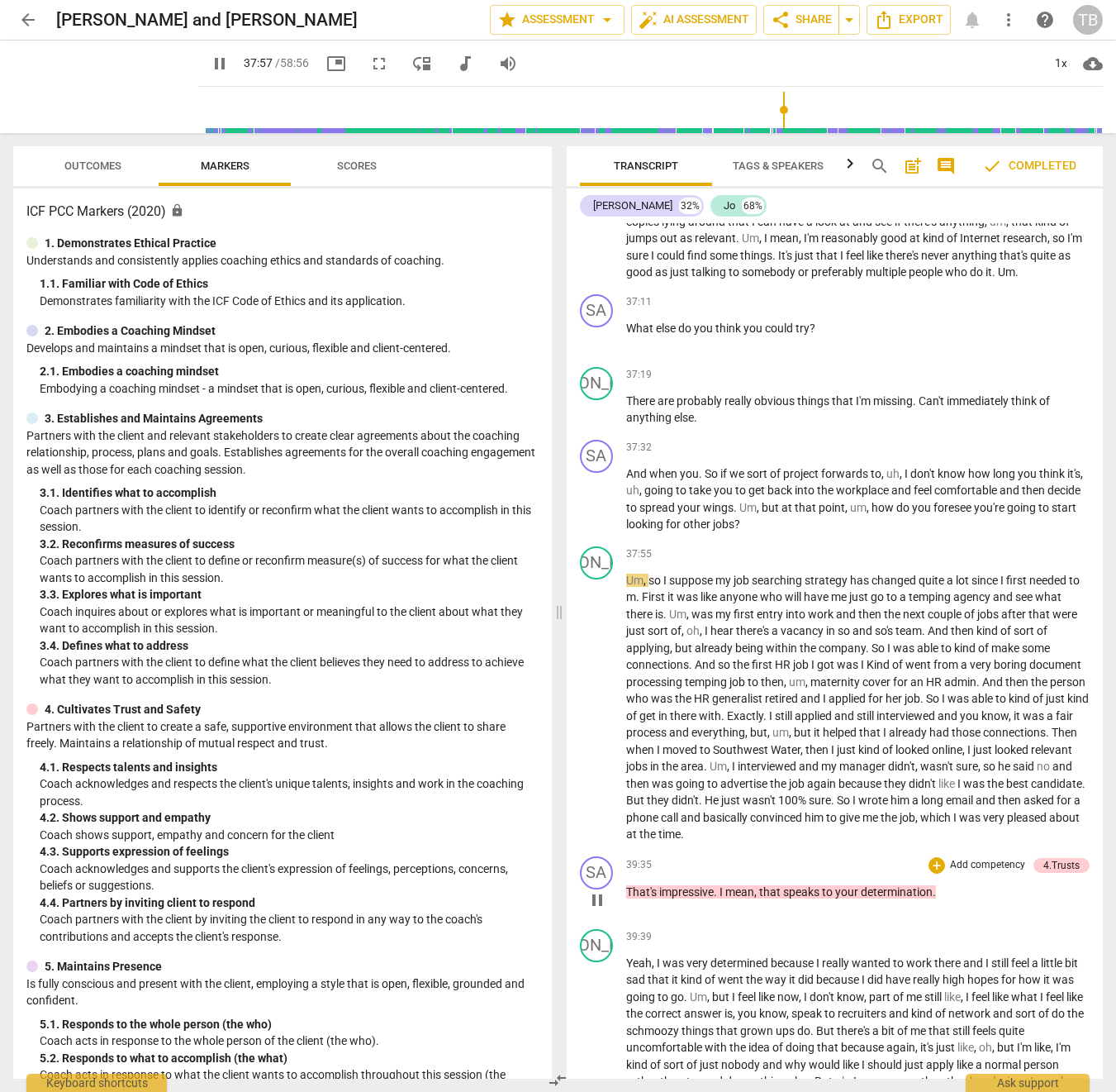
click at [602, 609] on span "pause" at bounding box center [597, 900] width 20 height 20
click at [602, 609] on span "play_arrow" at bounding box center [597, 900] width 20 height 20
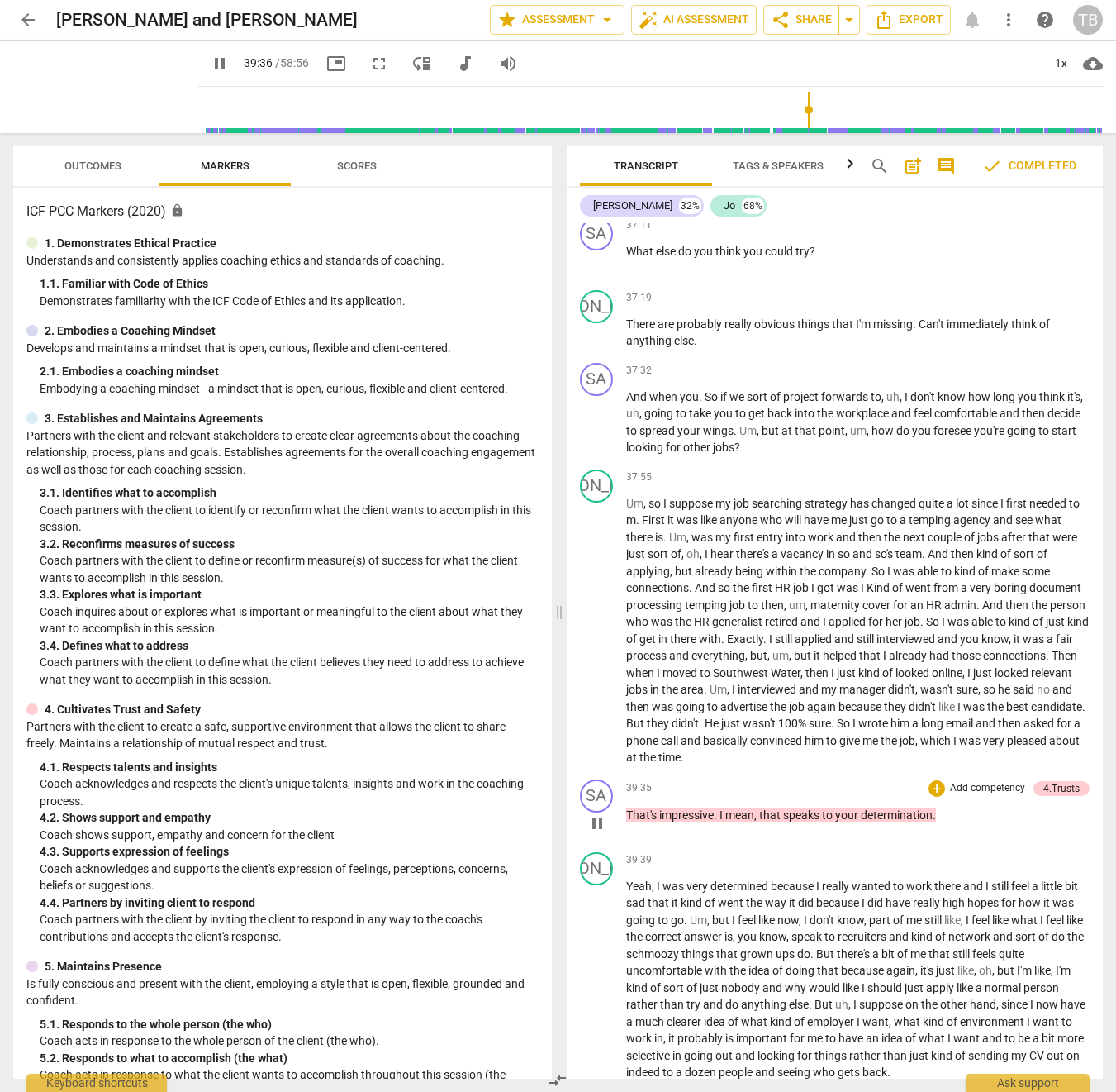
scroll to position [9451, 0]
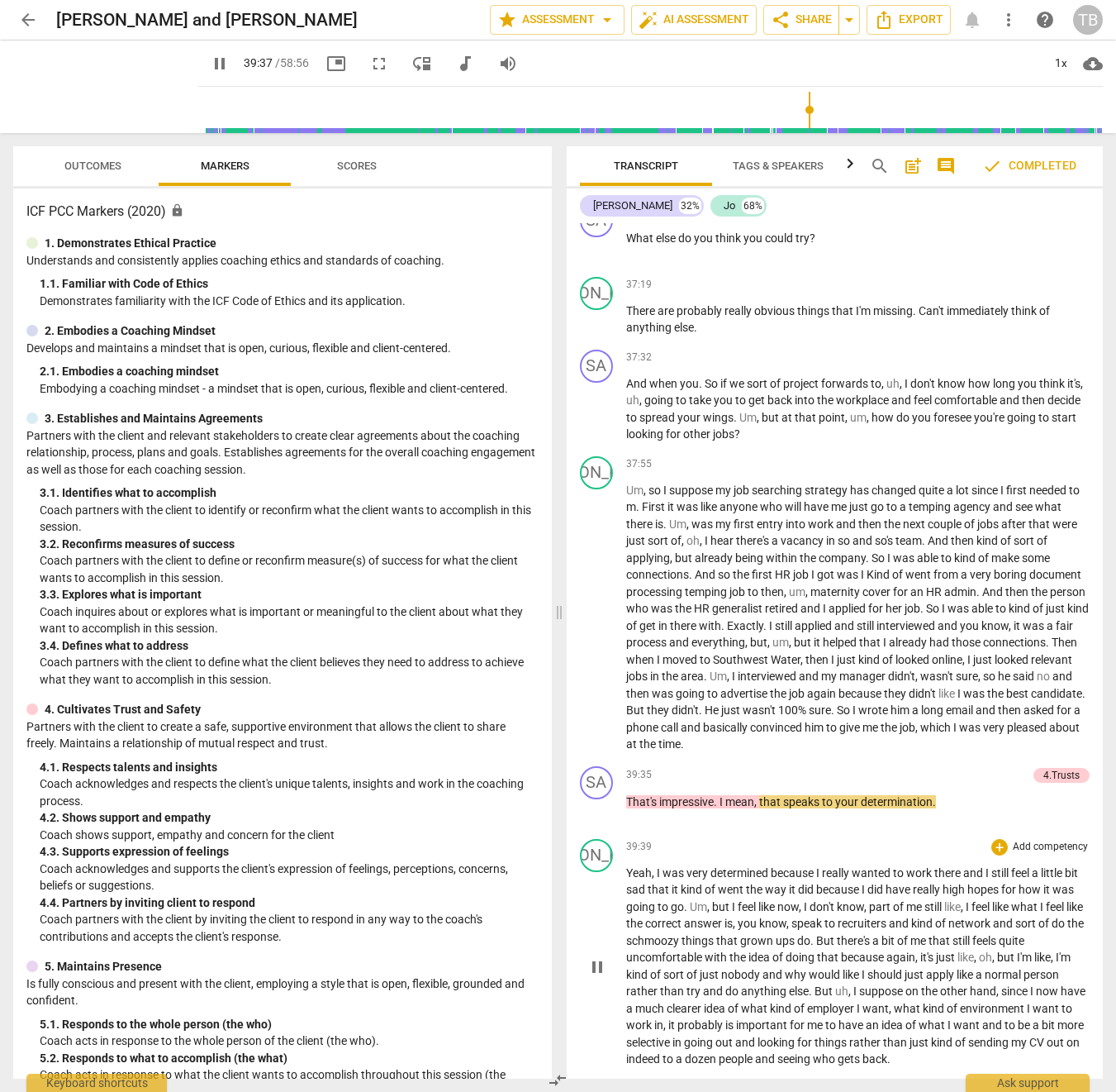
click at [584, 609] on span "pause" at bounding box center [597, 967] width 26 height 20
click at [584, 609] on span "play_arrow" at bounding box center [597, 967] width 26 height 20
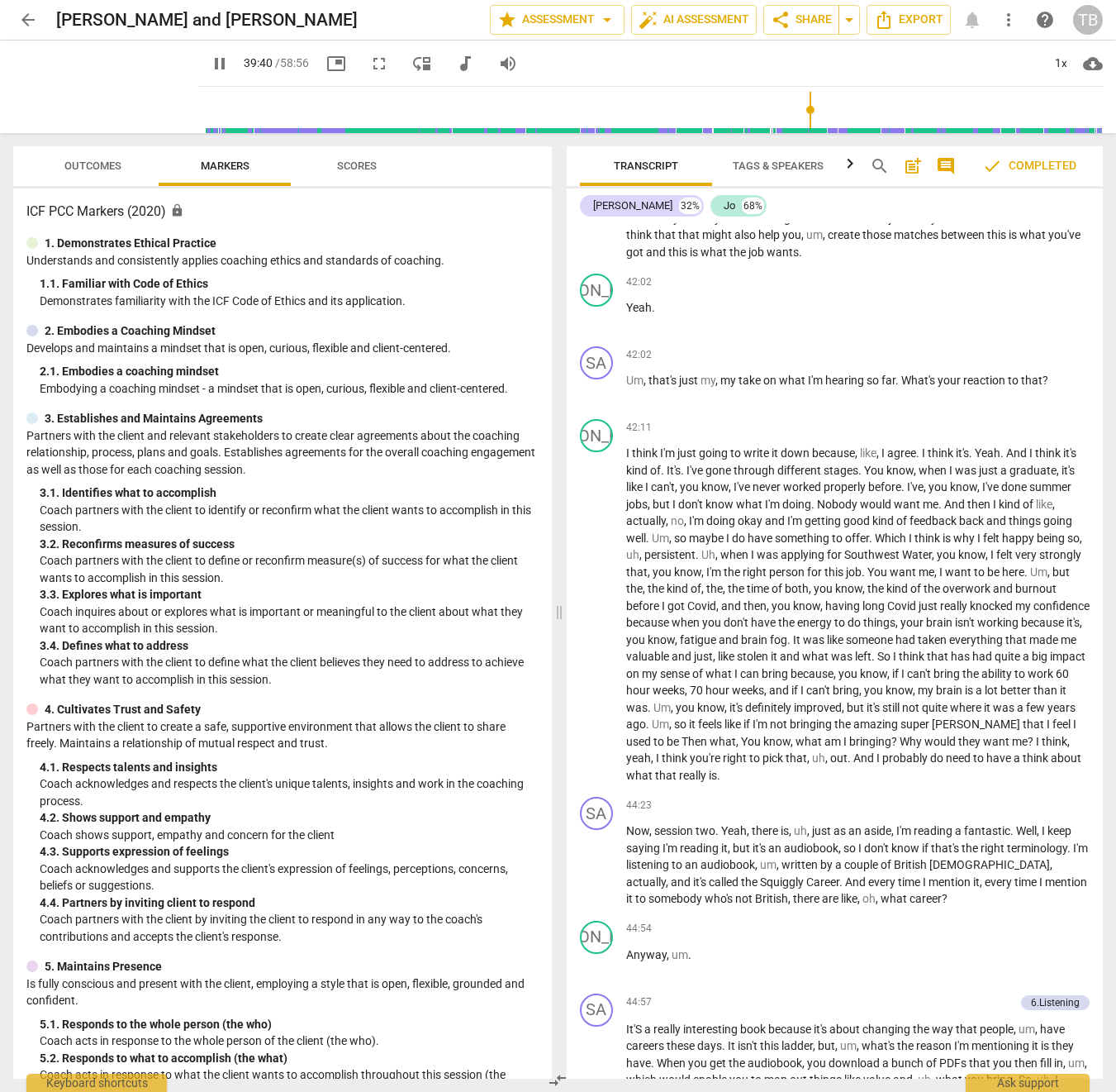
scroll to position [10682, 0]
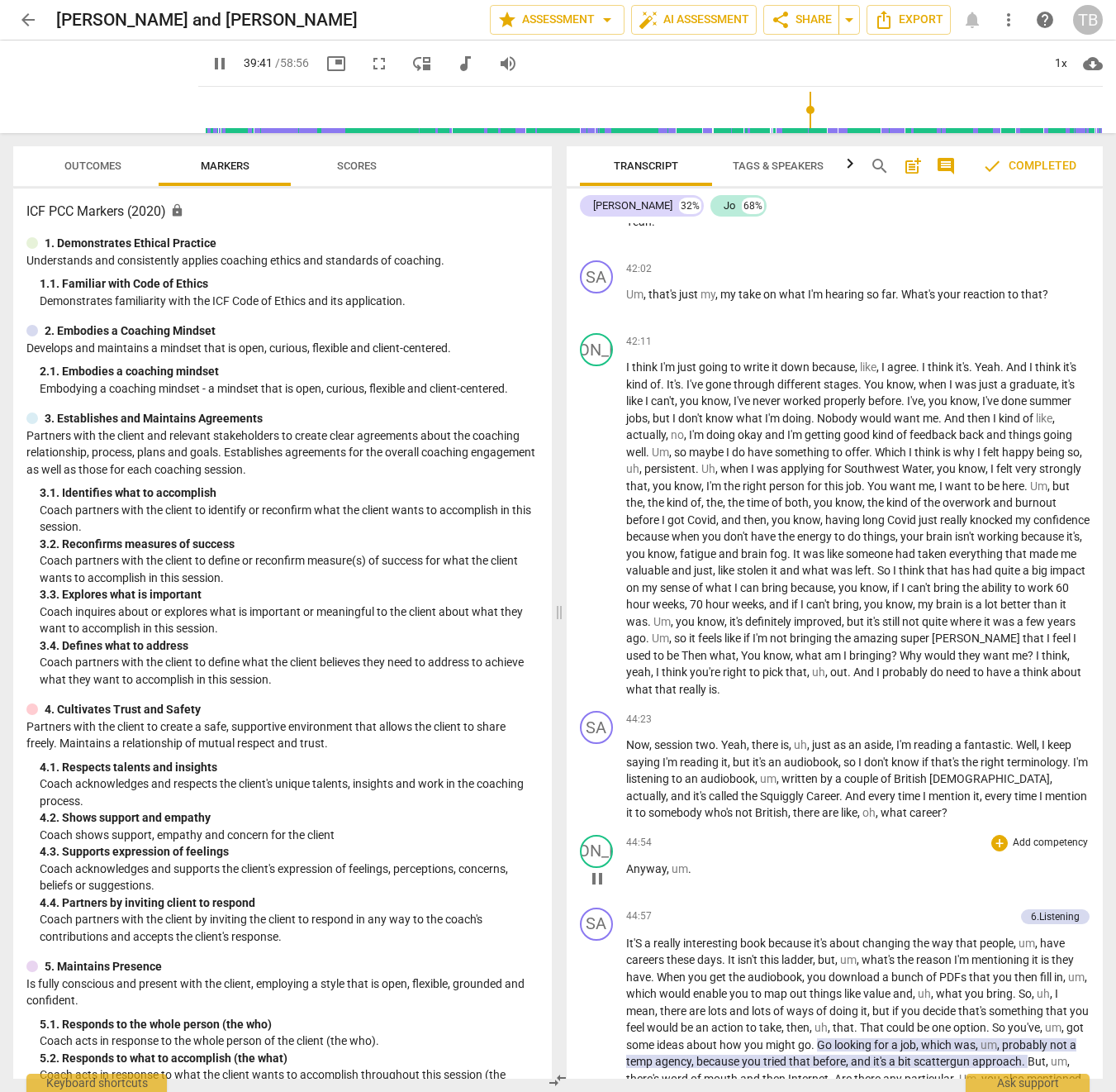
click at [595, 609] on span "pause" at bounding box center [597, 879] width 20 height 20
click at [595, 609] on span "play_arrow" at bounding box center [597, 879] width 20 height 20
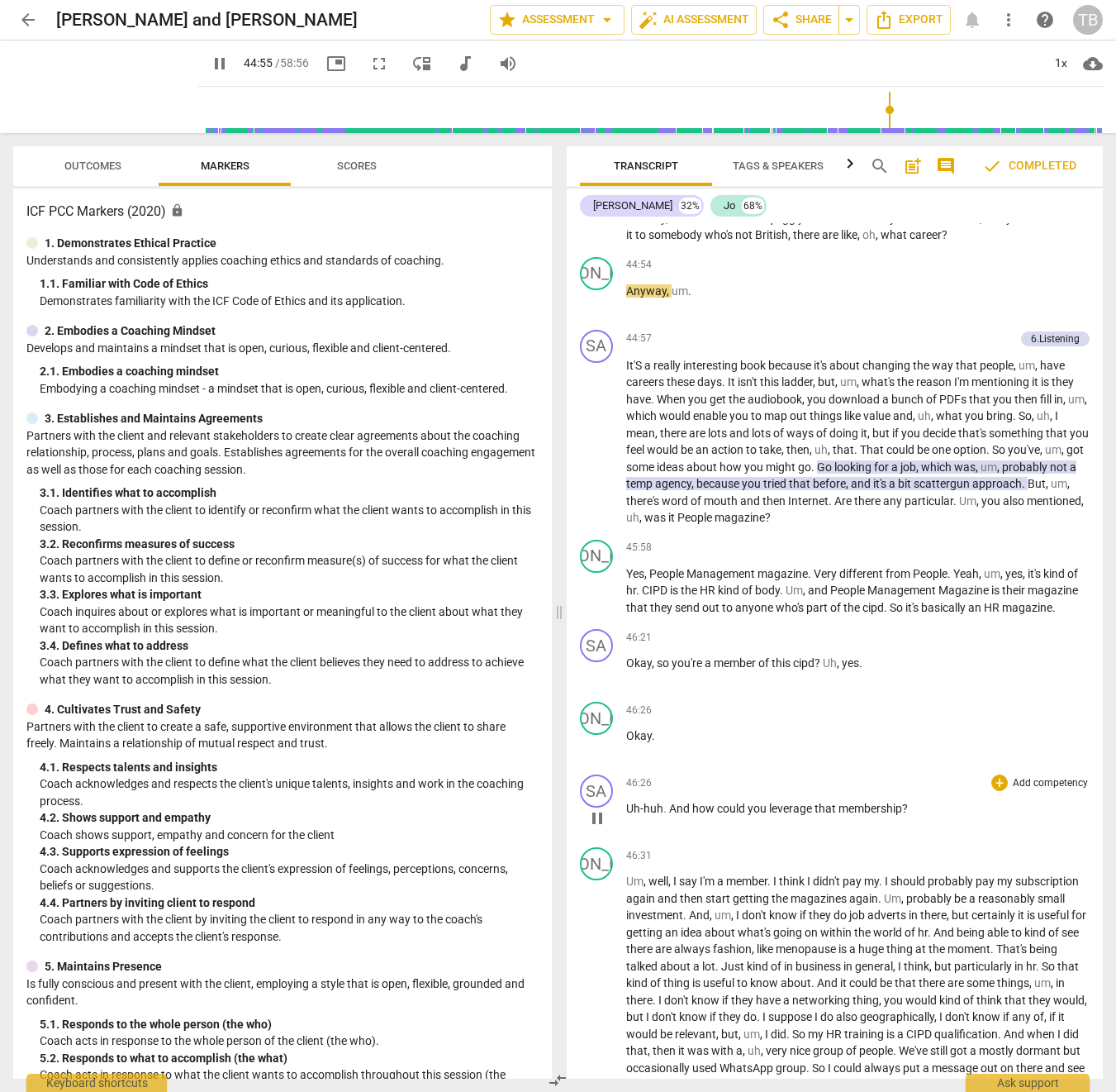
scroll to position [11267, 0]
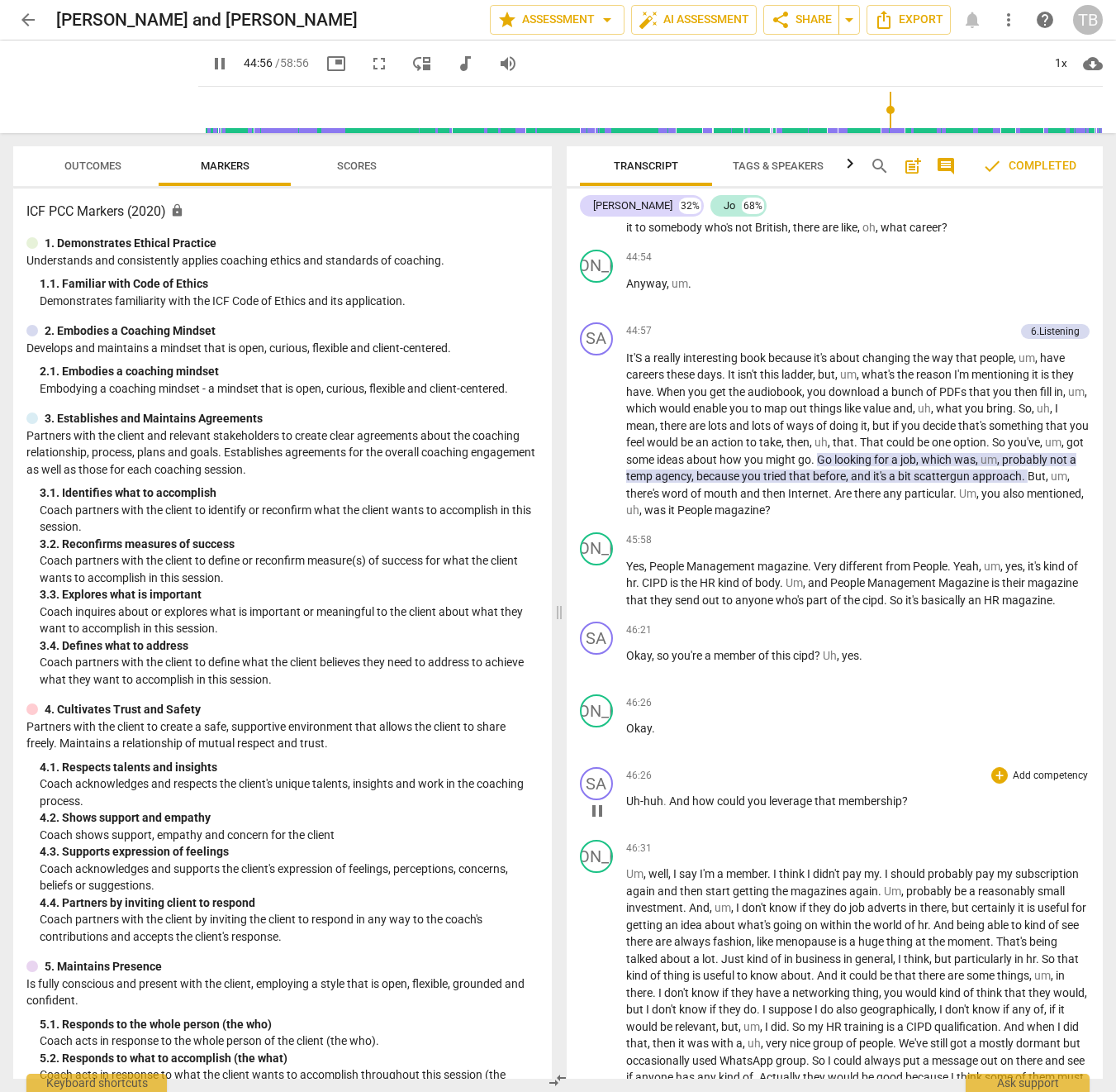
click at [592, 609] on span "pause" at bounding box center [597, 811] width 20 height 20
click at [592, 609] on span "play_arrow" at bounding box center [597, 811] width 20 height 20
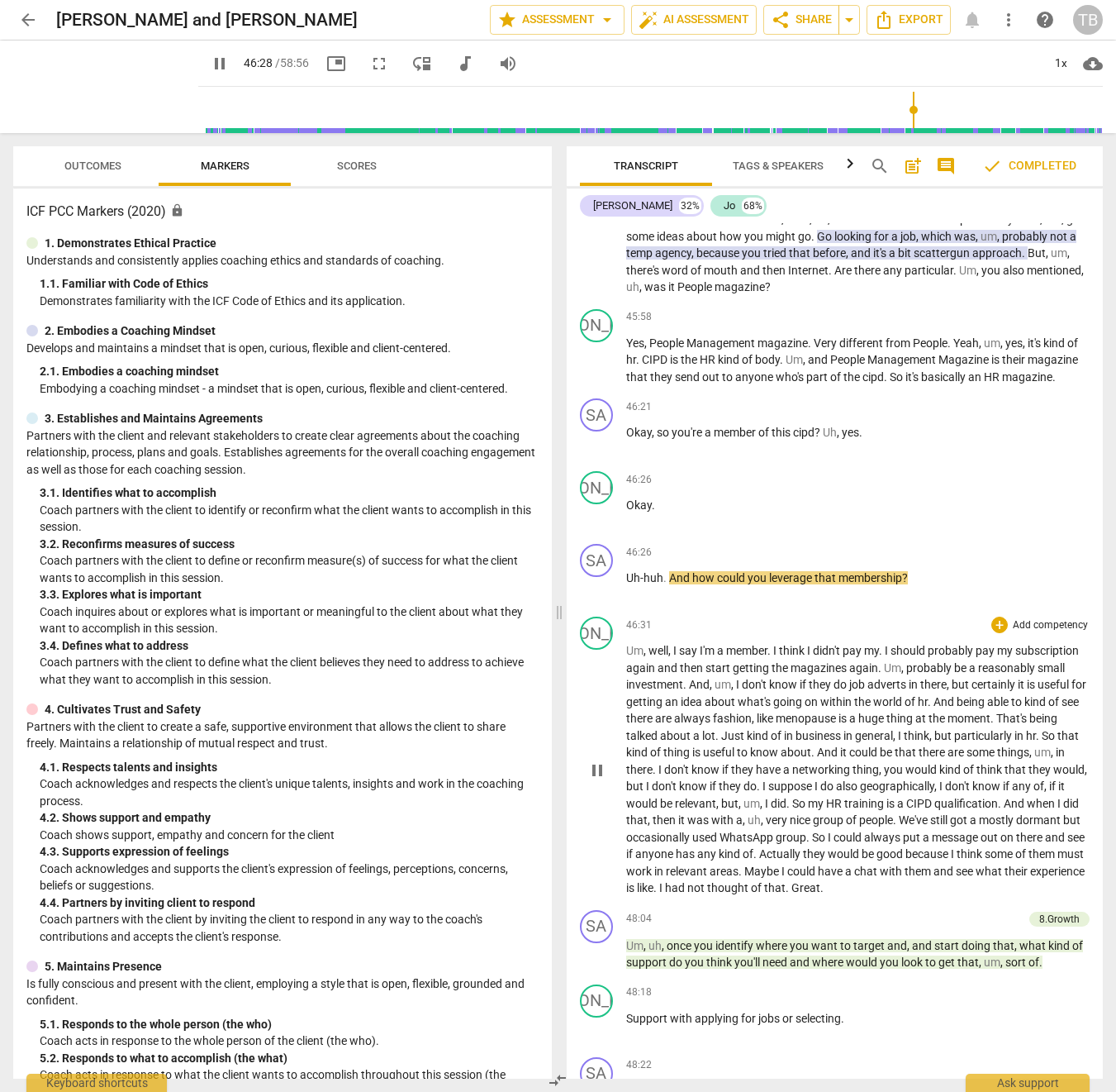
scroll to position [11493, 0]
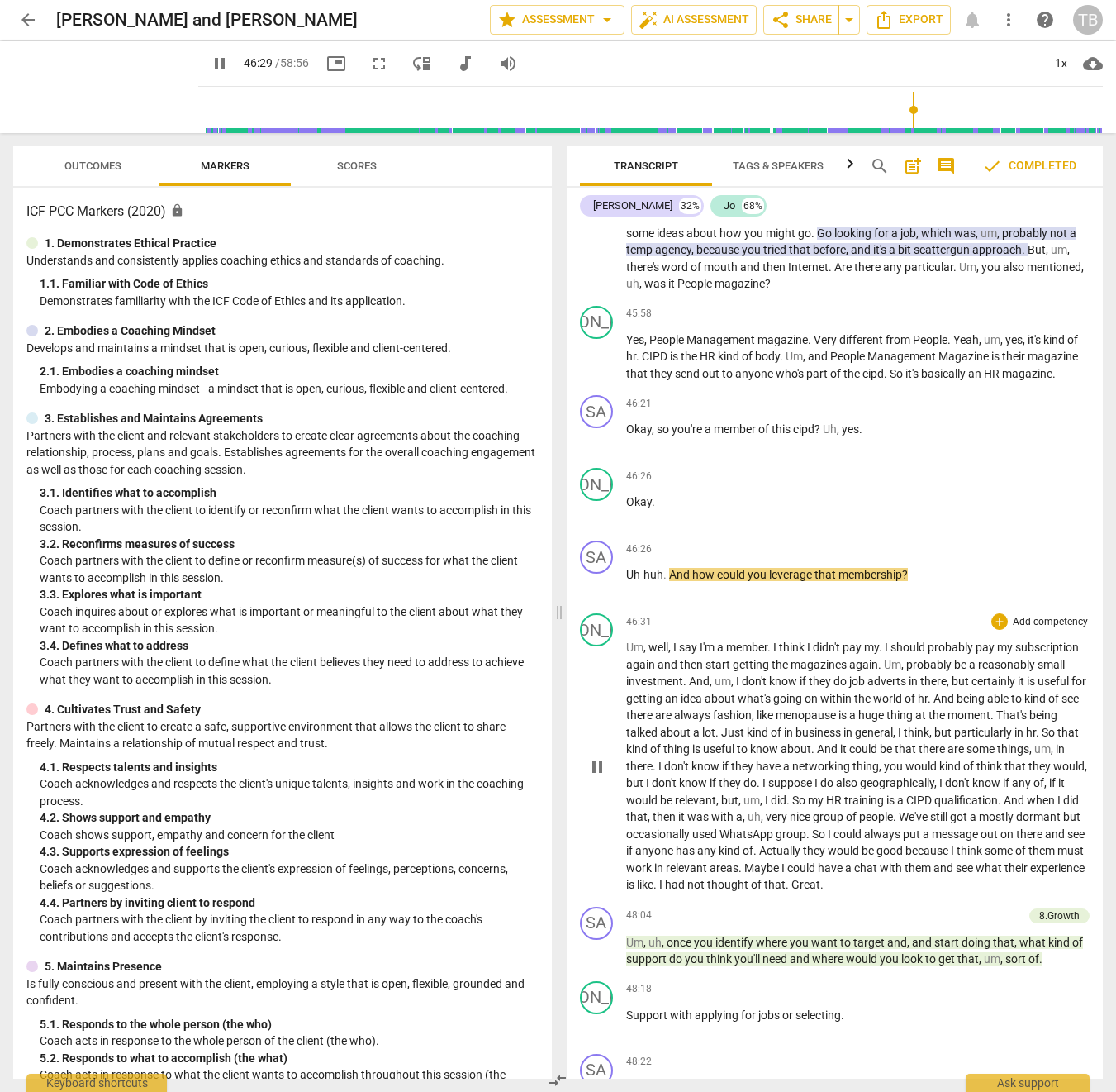
click at [596, 609] on span "pause" at bounding box center [597, 767] width 20 height 20
click at [596, 609] on span "play_arrow" at bounding box center [597, 767] width 20 height 20
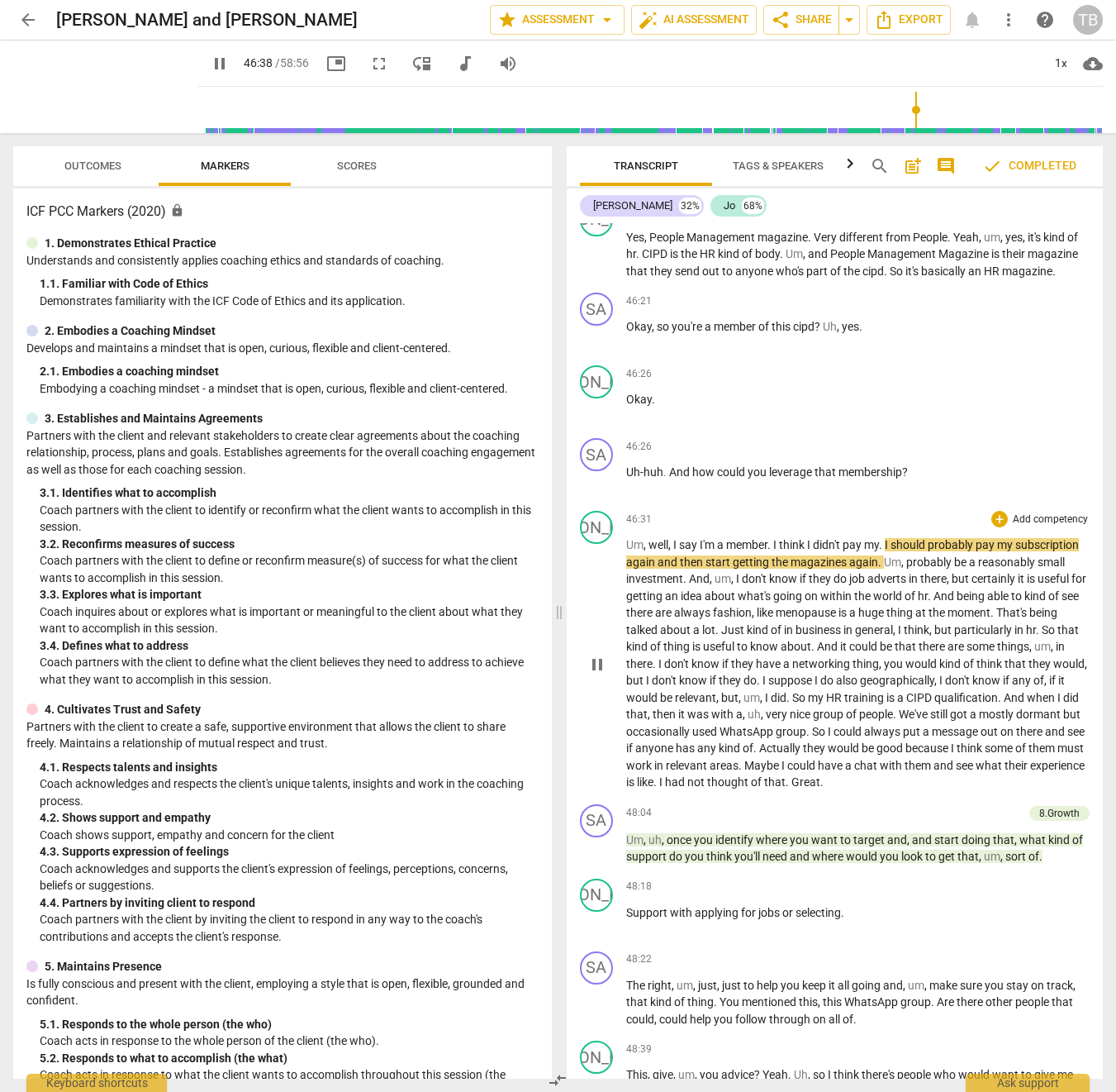
scroll to position [11643, 0]
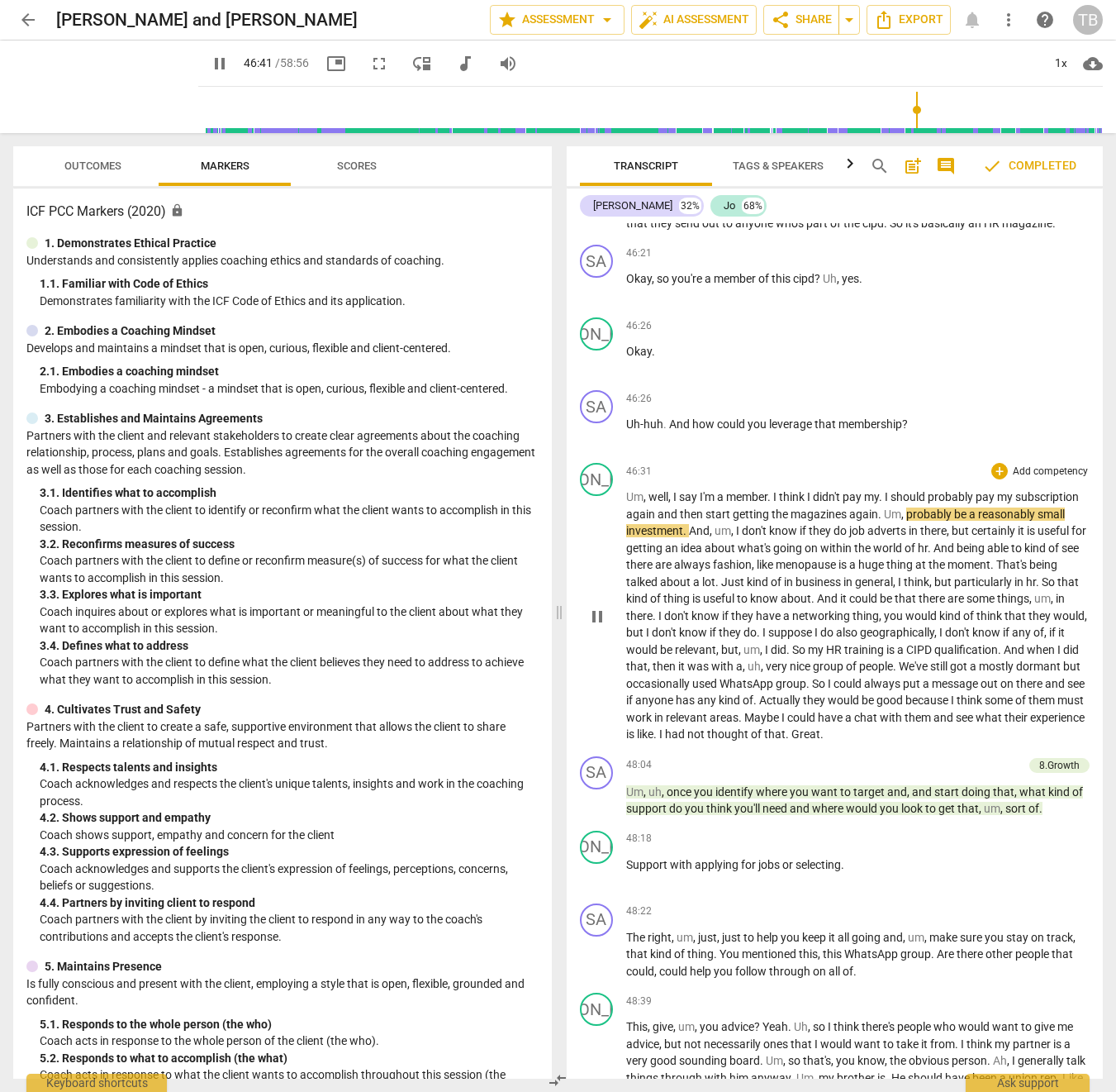
click at [593, 607] on span "pause" at bounding box center [597, 617] width 20 height 20
type input "2802"
